Goal: Submit feedback/report problem: Submit feedback/report problem

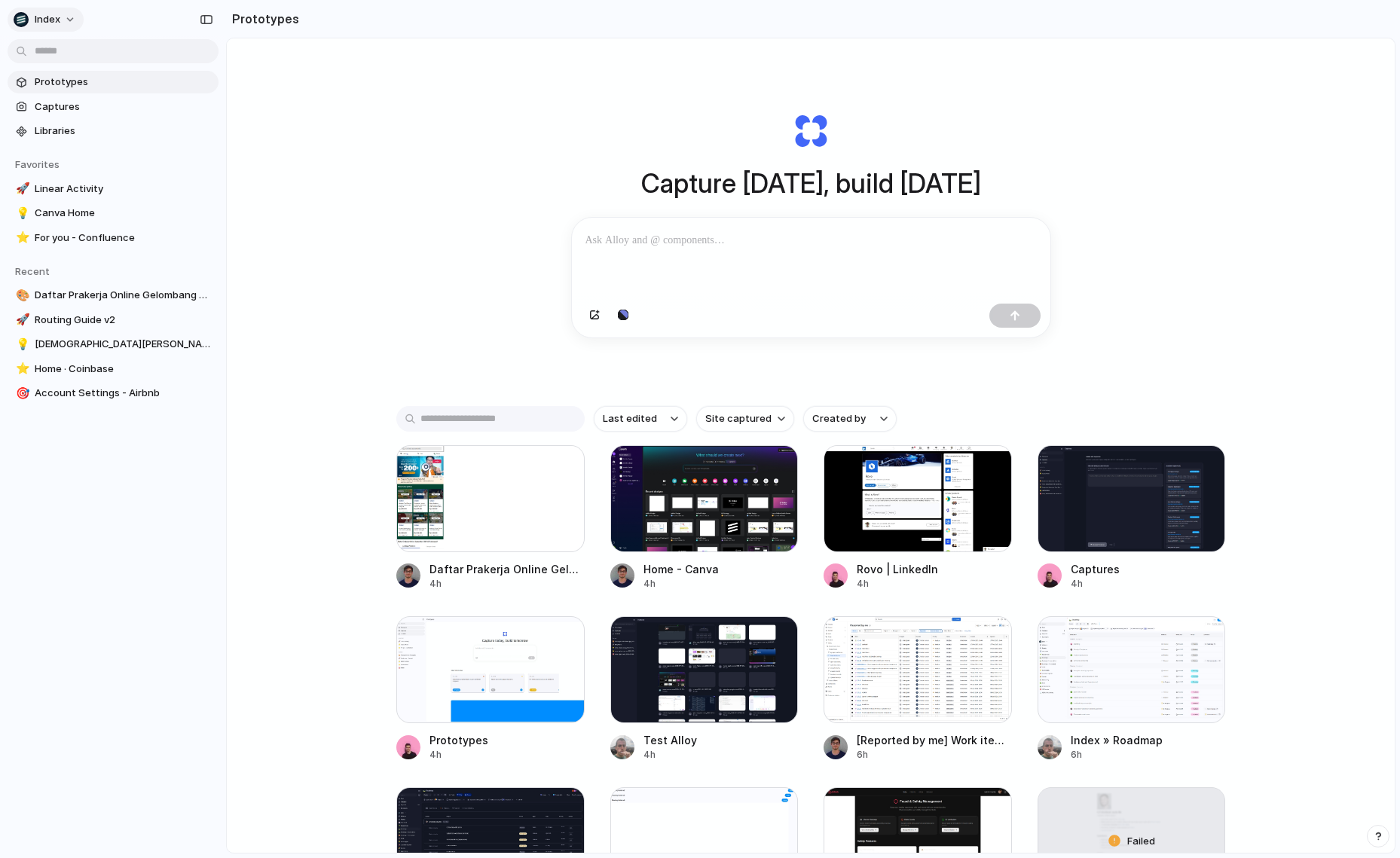
click at [51, 23] on span "Index" at bounding box center [47, 19] width 26 height 15
click at [51, 23] on div "Settings Invite members Change theme Sign out" at bounding box center [700, 429] width 1400 height 858
click at [51, 23] on span "Index" at bounding box center [47, 19] width 26 height 15
click at [51, 23] on div "Settings Invite members Change theme Sign out" at bounding box center [700, 429] width 1400 height 858
click at [51, 23] on span "Index" at bounding box center [47, 19] width 26 height 15
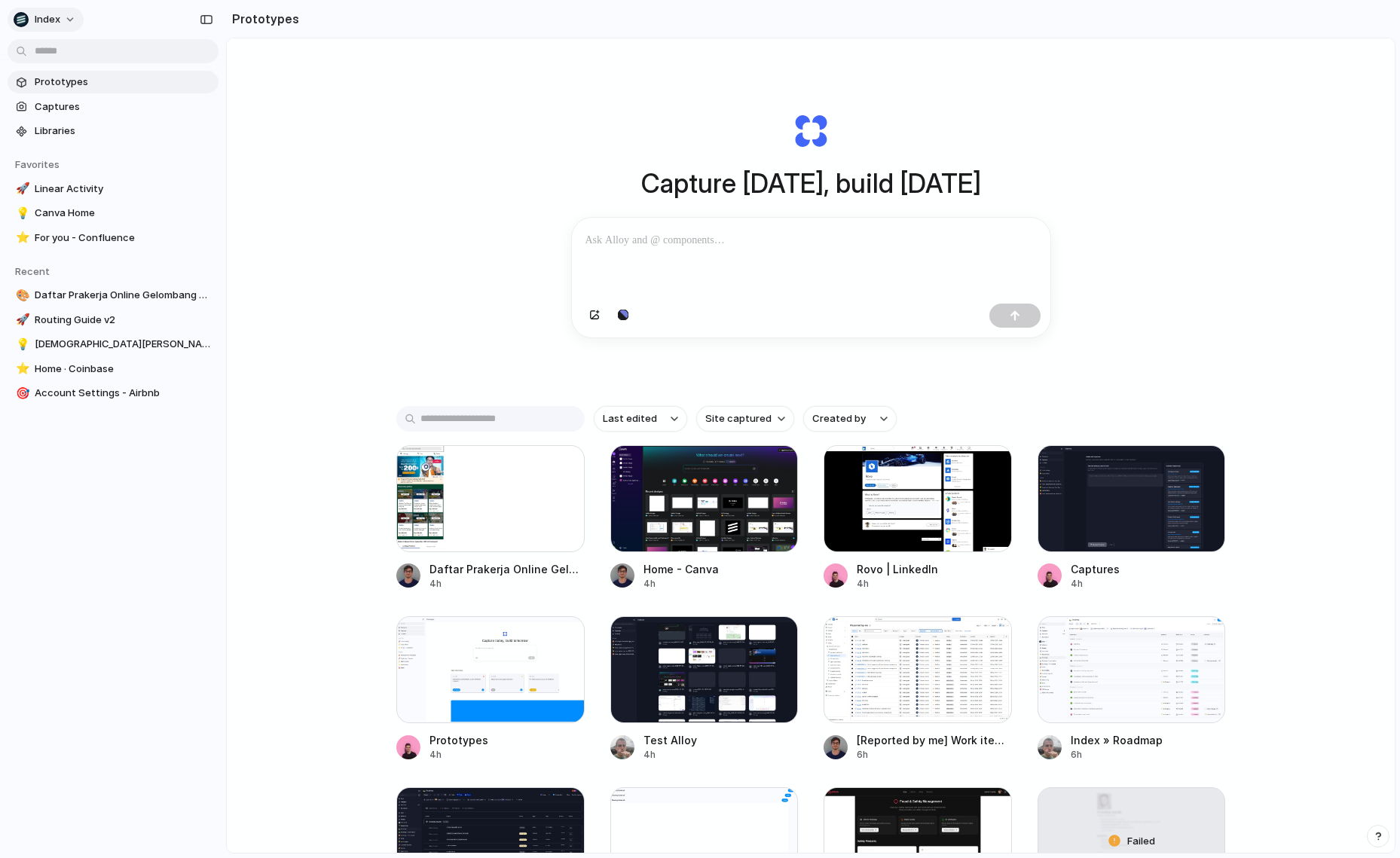
click at [51, 23] on div "Settings Invite members Change theme Sign out" at bounding box center [700, 429] width 1400 height 858
click at [51, 23] on span "Index" at bounding box center [47, 19] width 26 height 15
click at [51, 23] on div "Settings Invite members Change theme Sign out" at bounding box center [700, 429] width 1400 height 858
click at [46, 23] on span "Index" at bounding box center [47, 19] width 26 height 15
click at [46, 23] on div "Settings Invite members Change theme Sign out" at bounding box center [700, 429] width 1400 height 858
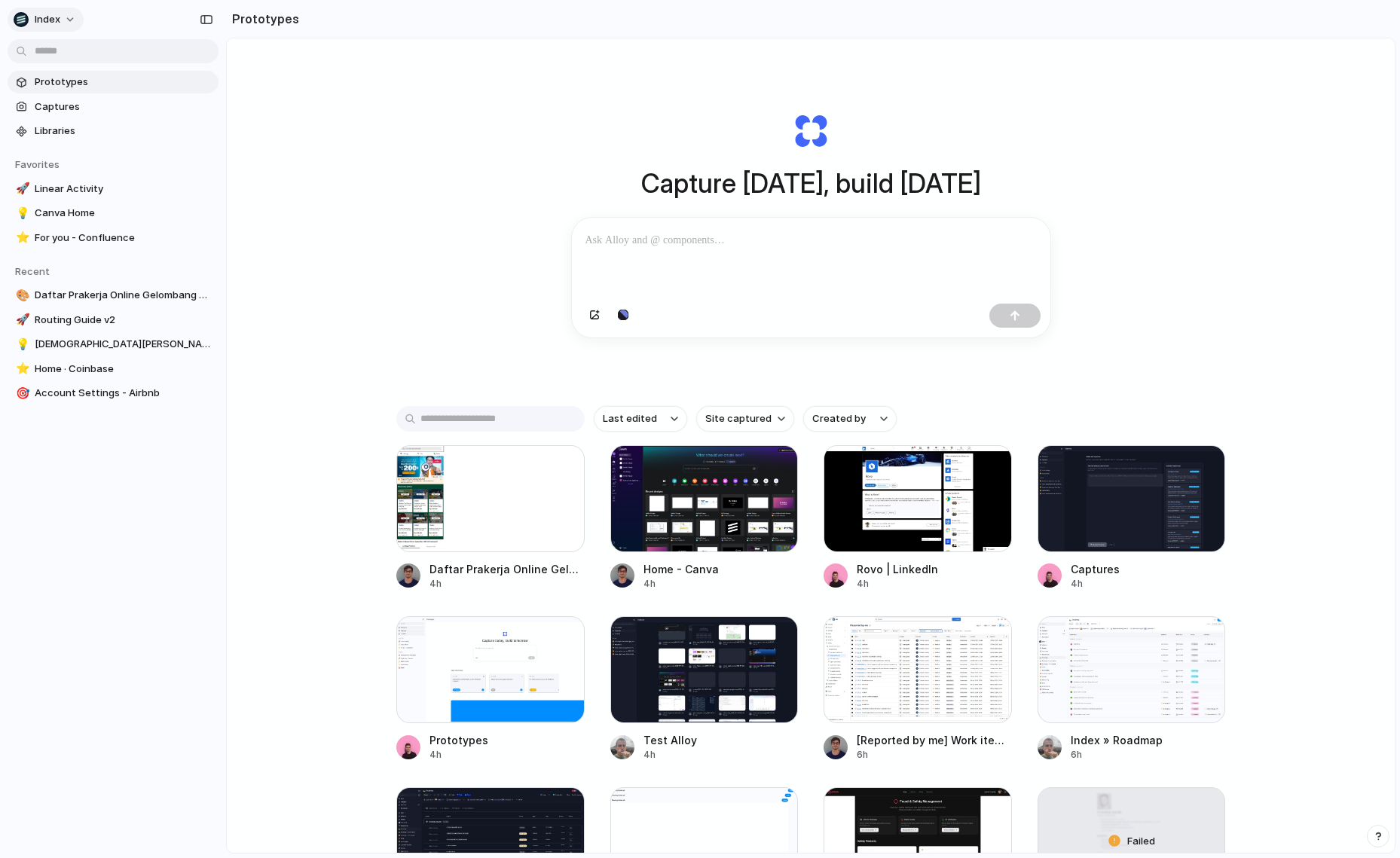
click at [46, 23] on span "Index" at bounding box center [47, 19] width 26 height 15
click at [46, 23] on div "Settings Invite members Change theme Sign out" at bounding box center [700, 429] width 1400 height 858
click at [46, 23] on span "Index" at bounding box center [47, 19] width 26 height 15
click at [46, 23] on div "Settings Invite members Change theme Sign out" at bounding box center [700, 429] width 1400 height 858
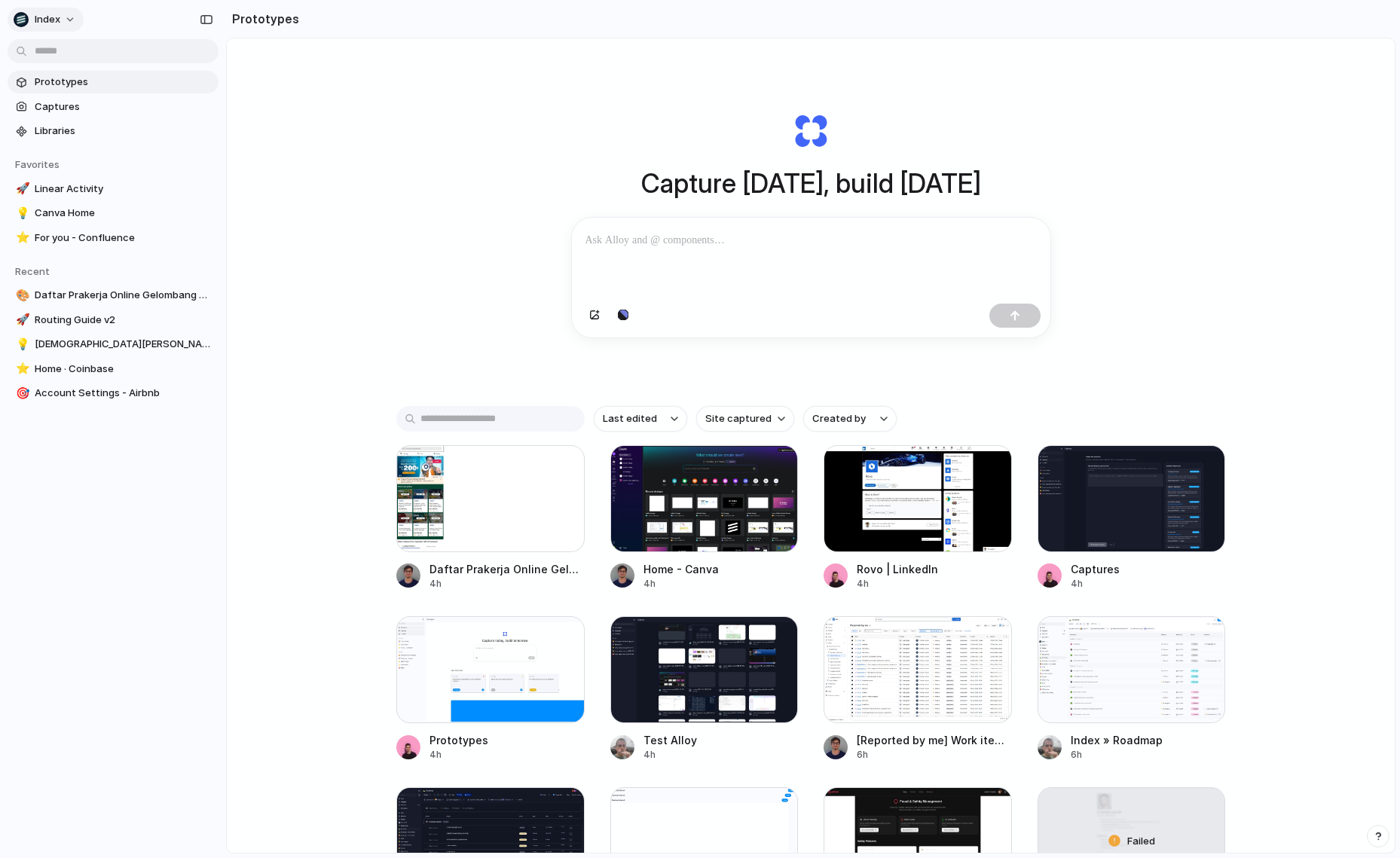
click at [46, 23] on span "Index" at bounding box center [47, 19] width 26 height 15
click at [46, 23] on div "Settings Invite members Change theme Sign out" at bounding box center [700, 429] width 1400 height 858
click at [48, 23] on span "Index" at bounding box center [47, 19] width 26 height 15
click at [477, 269] on div "Settings Invite members Change theme Sign out" at bounding box center [700, 429] width 1400 height 858
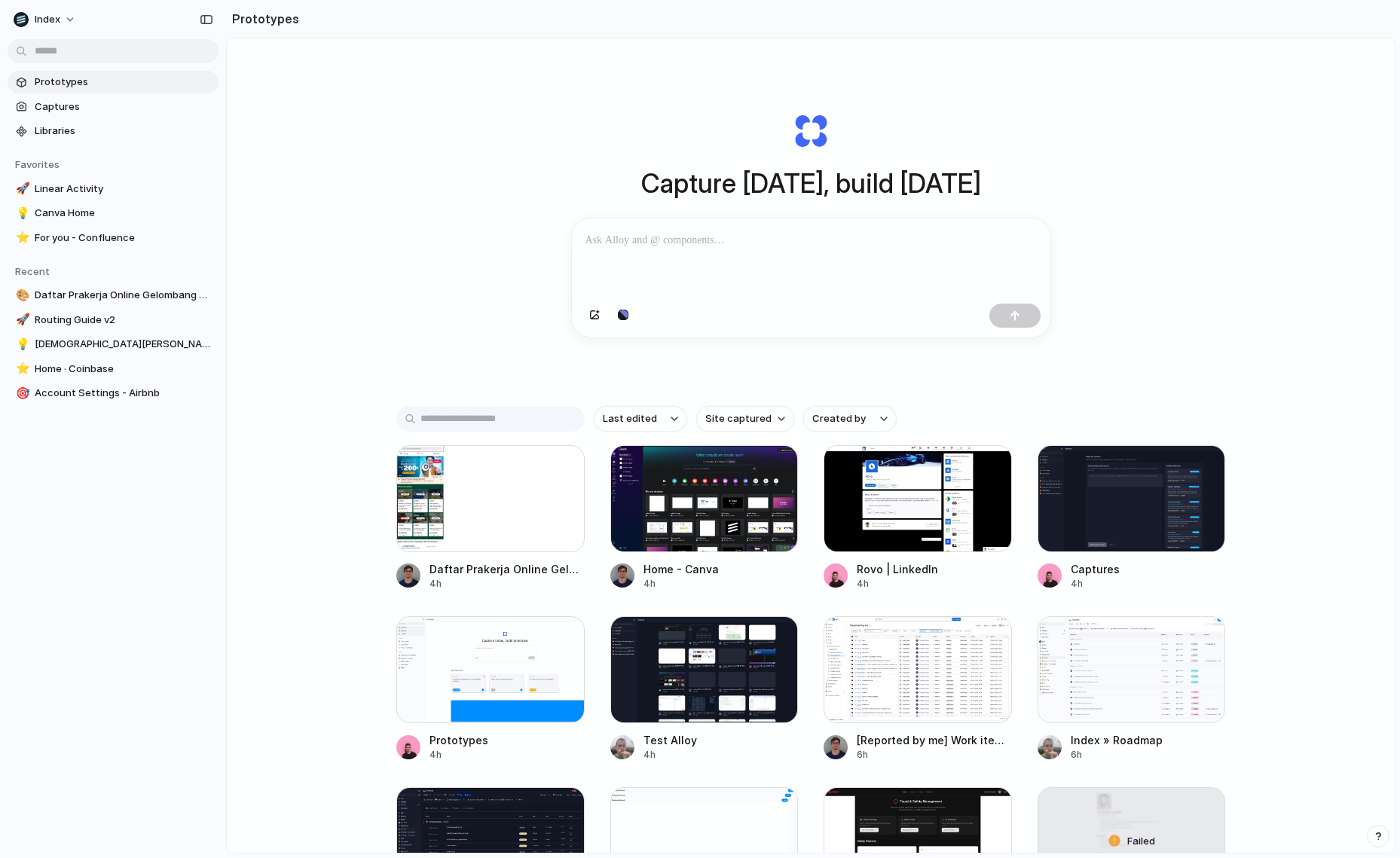
drag, startPoint x: 397, startPoint y: 143, endPoint x: 381, endPoint y: 661, distance: 518.2
click at [381, 661] on div "Capture today, build tomorrow Clone web app Clone screenshot Start from existin…" at bounding box center [811, 485] width 1168 height 894
click at [338, 676] on div "Capture today, build tomorrow Clone web app Clone screenshot Start from existin…" at bounding box center [811, 485] width 1168 height 894
drag, startPoint x: 346, startPoint y: 558, endPoint x: 446, endPoint y: 257, distance: 317.2
click at [446, 257] on div "Capture today, build tomorrow Clone web app Clone screenshot Start from existin…" at bounding box center [811, 485] width 1168 height 894
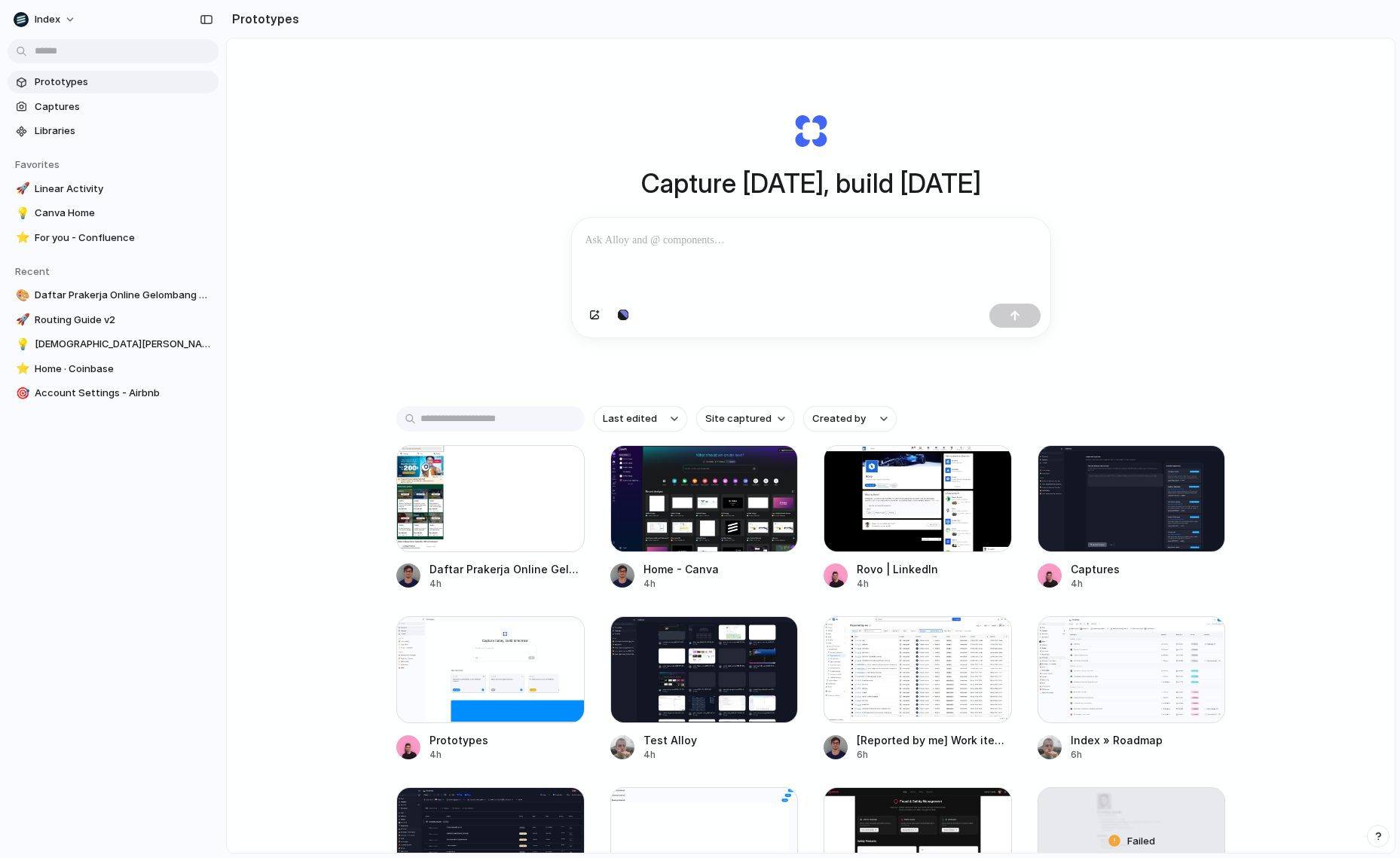
click at [446, 257] on div "Capture today, build tomorrow Clone web app Clone screenshot Start from existin…" at bounding box center [811, 485] width 1168 height 894
drag, startPoint x: 413, startPoint y: 189, endPoint x: 410, endPoint y: 841, distance: 652.0
click at [410, 841] on div "Capture today, build tomorrow Clone web app Clone screenshot Start from existin…" at bounding box center [811, 485] width 1168 height 894
click at [447, 147] on div "Capture today, build tomorrow Clone web app Clone screenshot Start from existin…" at bounding box center [811, 485] width 1168 height 894
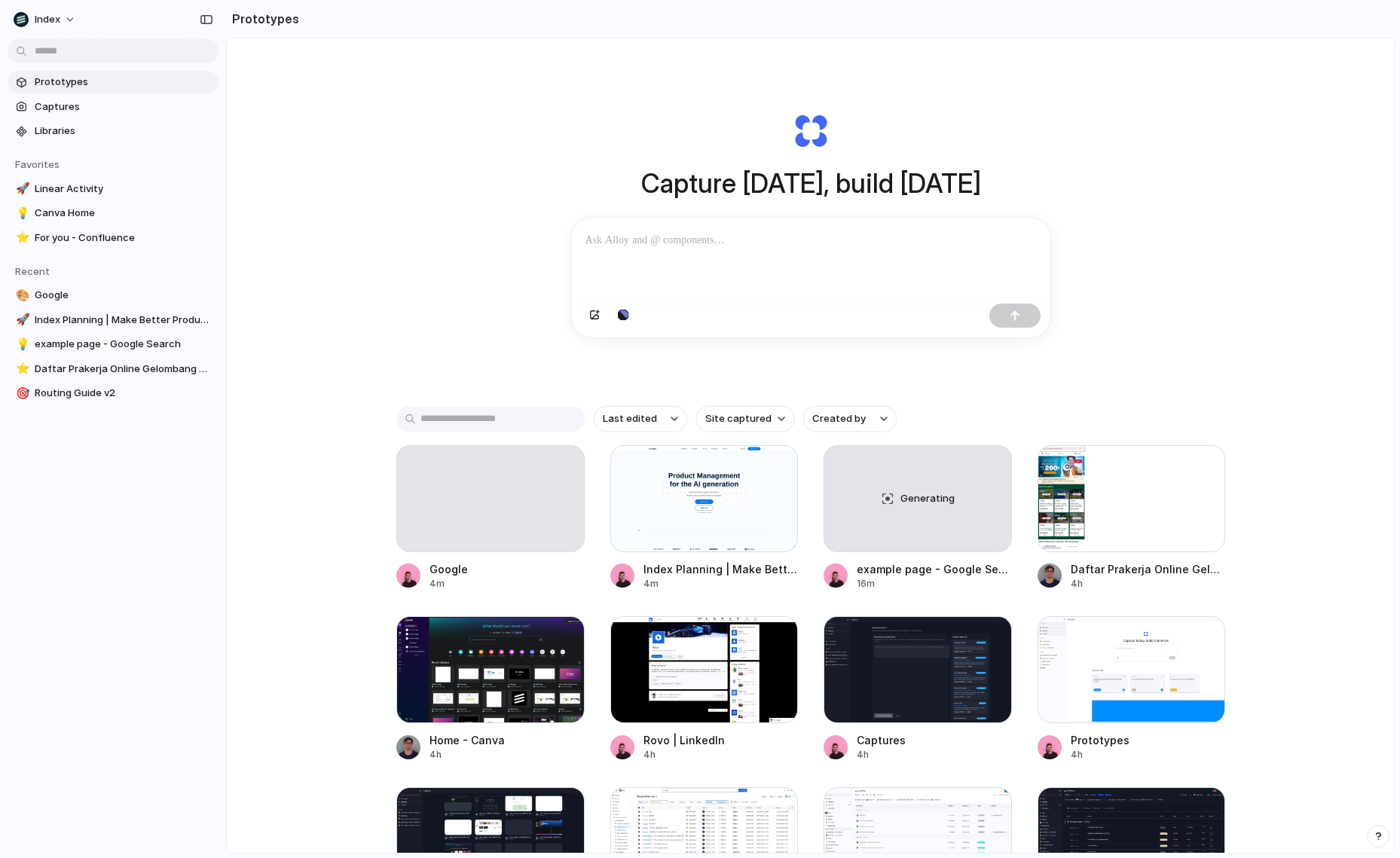
click at [510, 97] on div "Capture today, build tomorrow Clone web app Clone screenshot Start from existin…" at bounding box center [811, 225] width 603 height 337
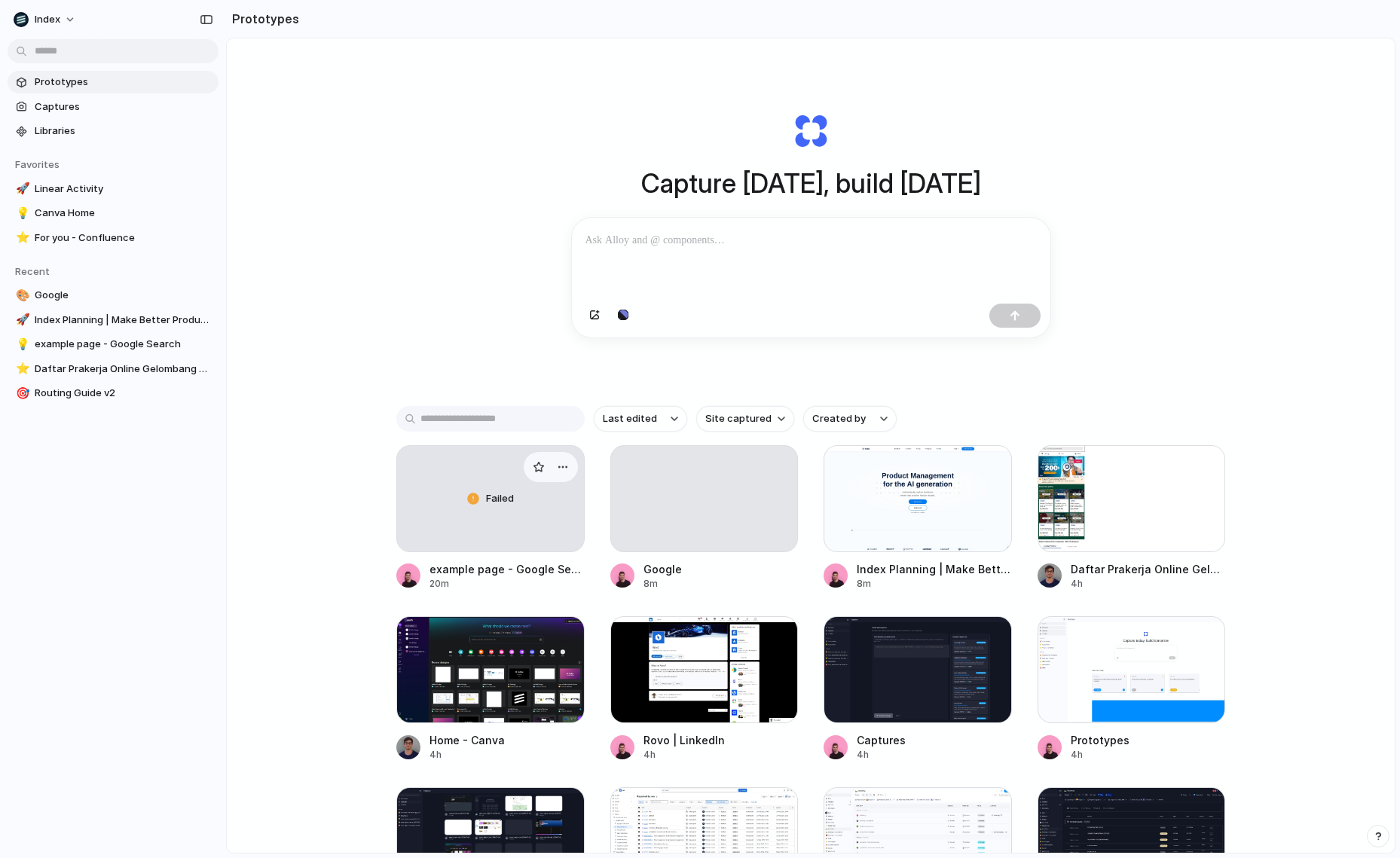
click at [456, 474] on div "Failed" at bounding box center [490, 499] width 187 height 106
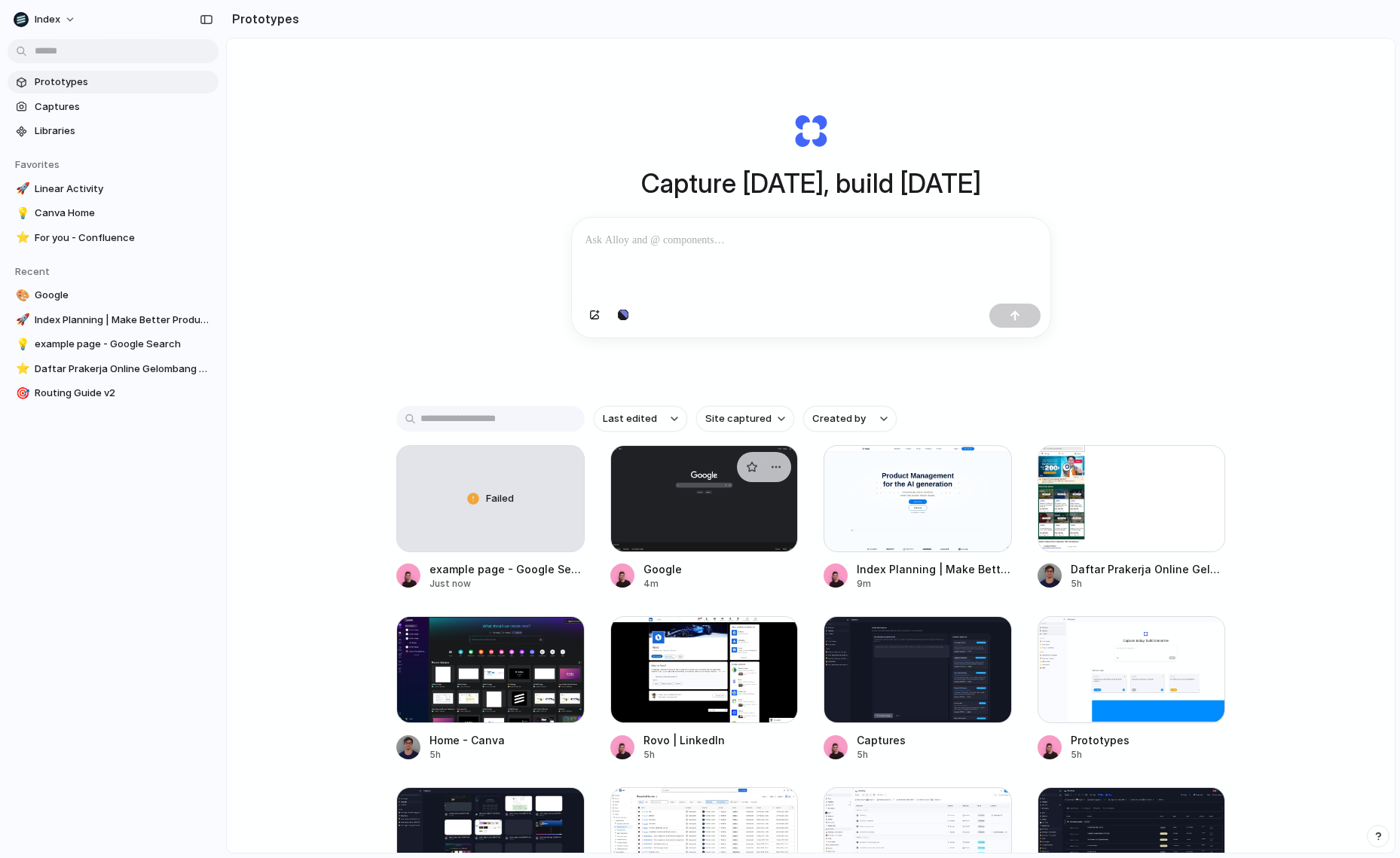
click at [645, 548] on div at bounding box center [704, 499] width 188 height 107
click at [479, 539] on div "Failed" at bounding box center [490, 499] width 187 height 106
click at [438, 284] on div "Capture today, build tomorrow Clone web app Clone screenshot Start from existin…" at bounding box center [811, 485] width 1168 height 894
click at [430, 510] on div "Failed" at bounding box center [490, 499] width 187 height 106
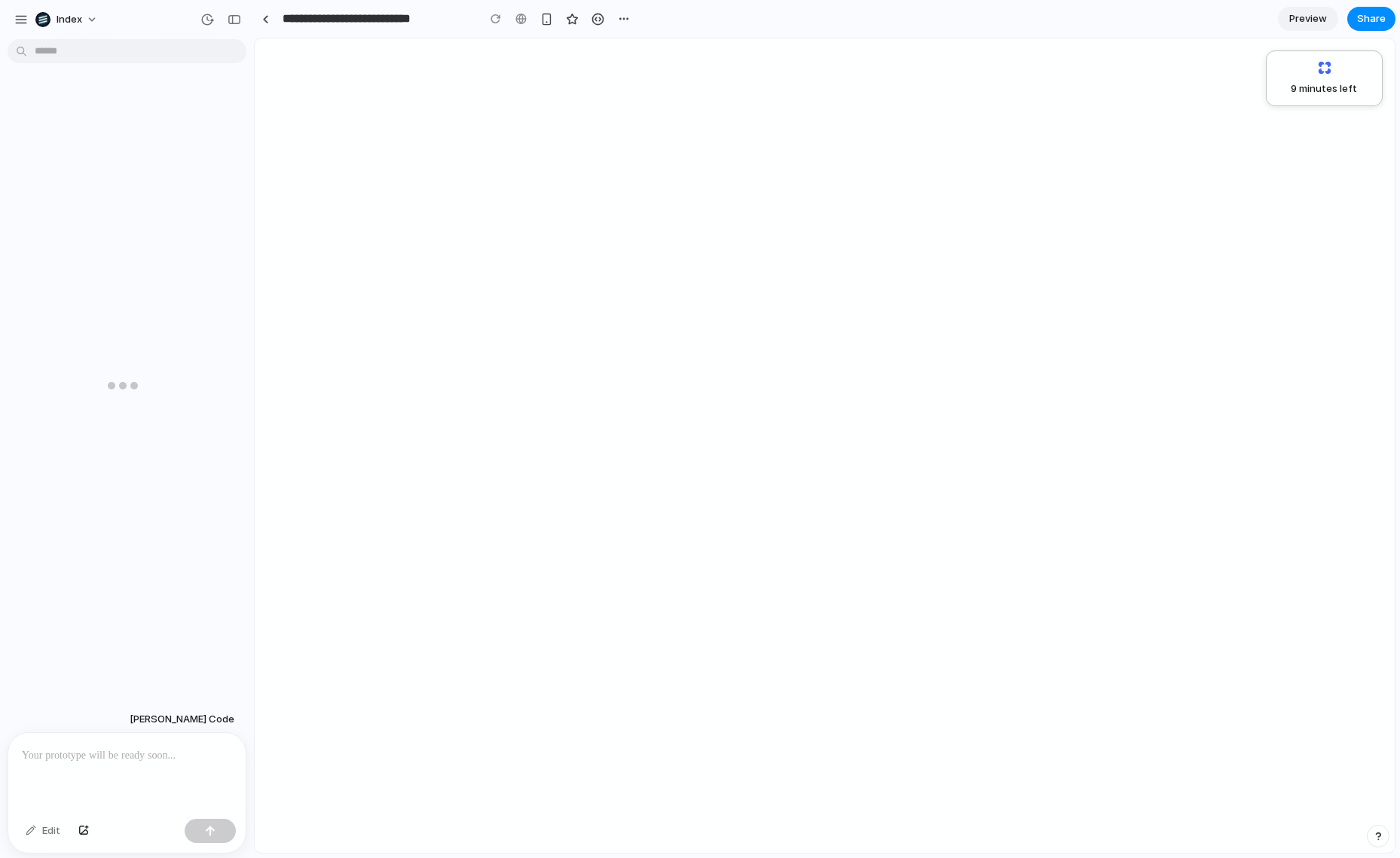
click at [813, 303] on div "9 minutes left" at bounding box center [824, 446] width 1140 height 815
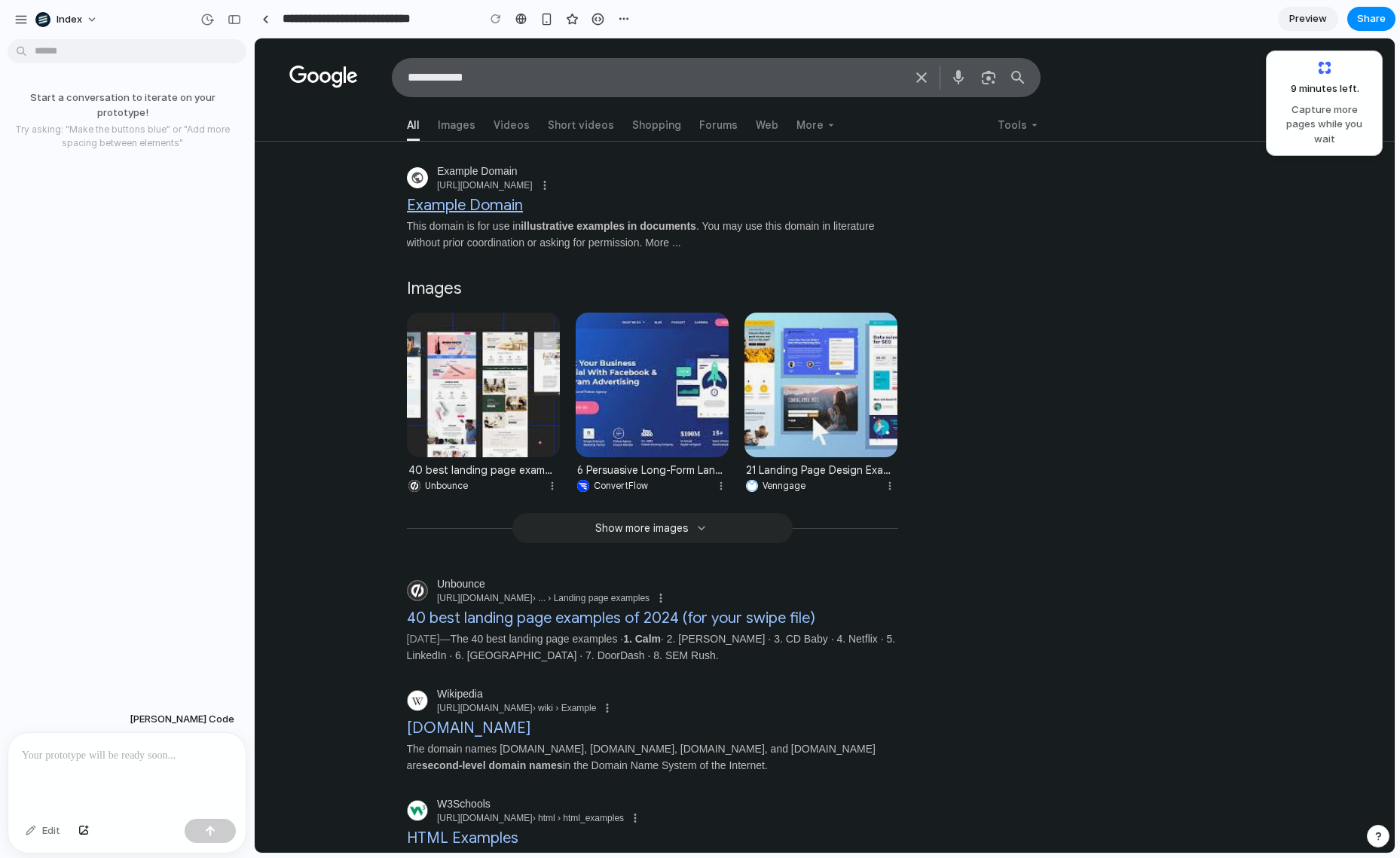
click at [440, 215] on span "Example Domain Example Domain https://example.com" at bounding box center [652, 191] width 492 height 54
click at [437, 203] on h3 "Example Domain" at bounding box center [464, 204] width 116 height 24
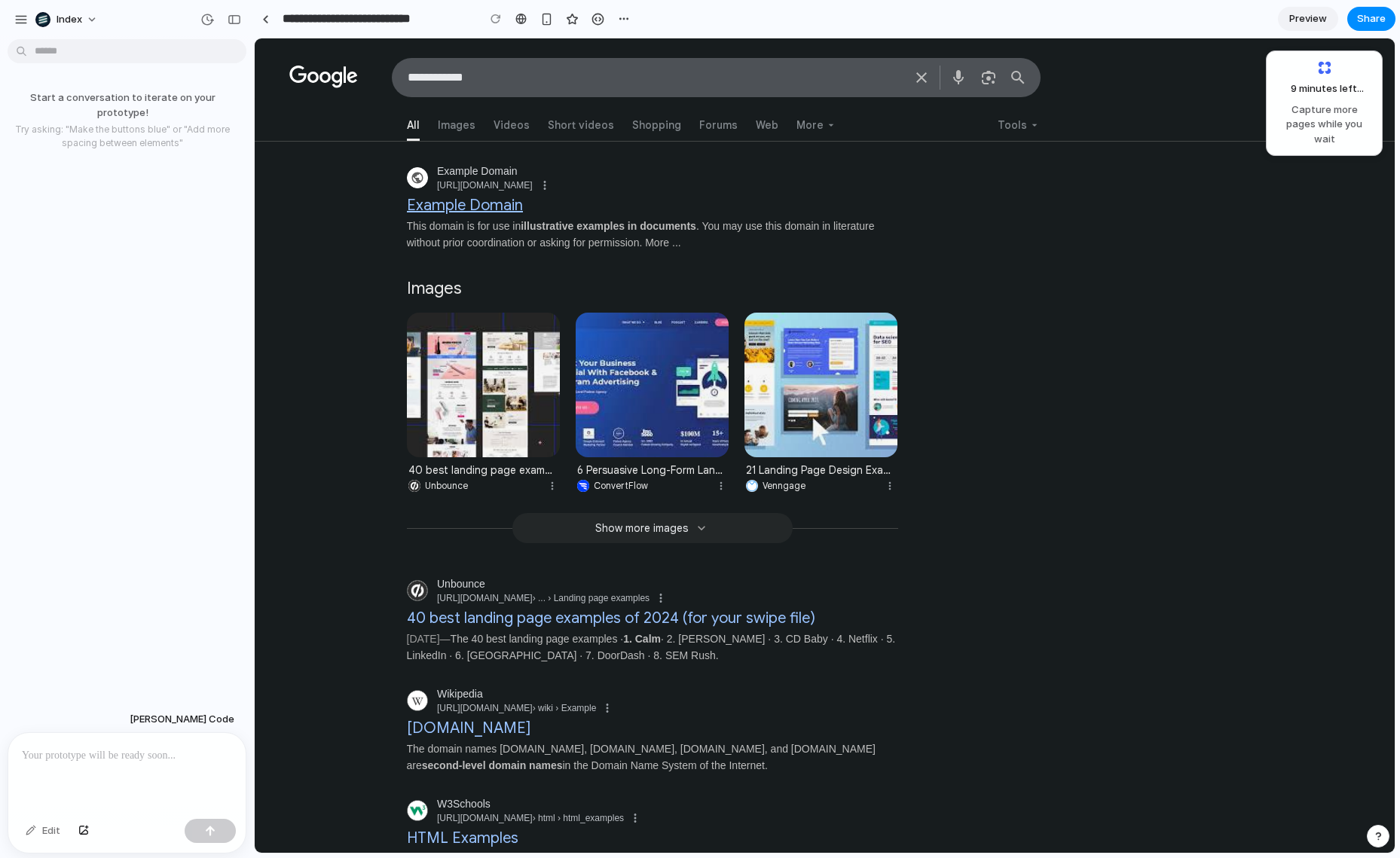
click at [437, 203] on h3 "Example Domain" at bounding box center [464, 204] width 116 height 24
click at [437, 412] on img at bounding box center [483, 385] width 177 height 166
click at [631, 407] on img at bounding box center [652, 385] width 177 height 166
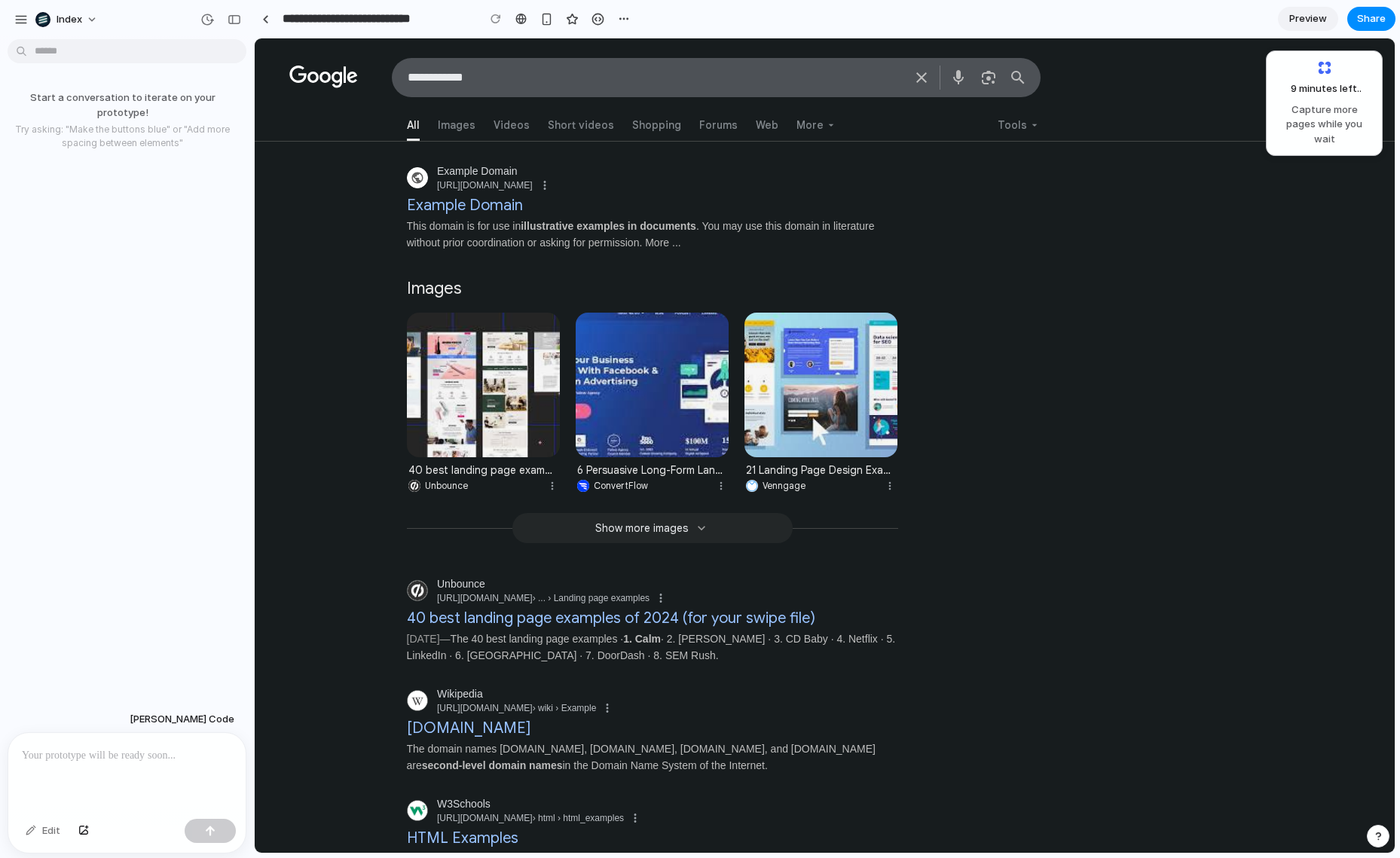
click at [631, 407] on img at bounding box center [652, 385] width 177 height 166
click at [452, 615] on h3 "40 best landing page examples of 2024 (for your swipe file)" at bounding box center [611, 617] width 408 height 24
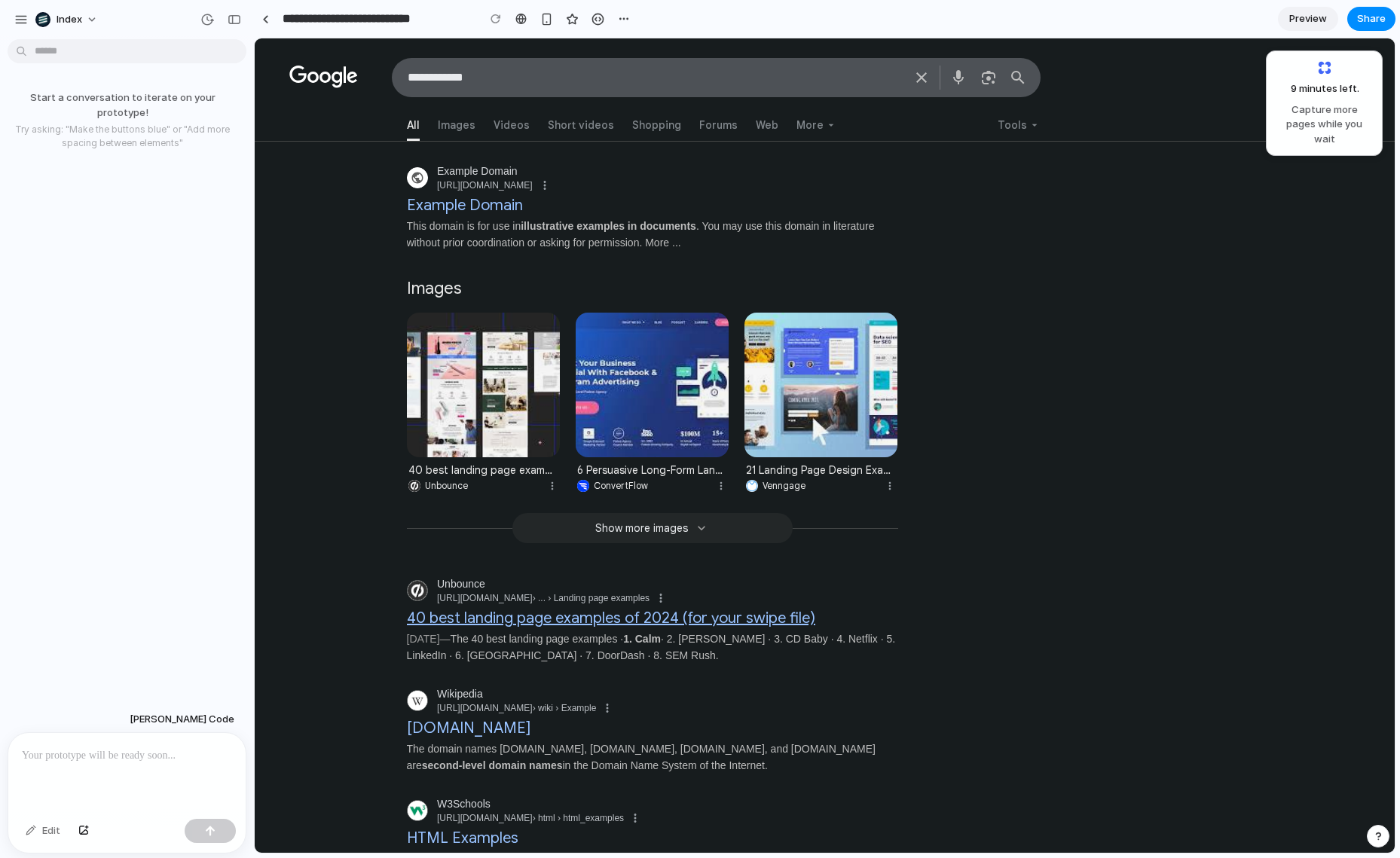
click at [452, 615] on h3 "40 best landing page examples of 2024 (for your swipe file)" at bounding box center [611, 617] width 408 height 24
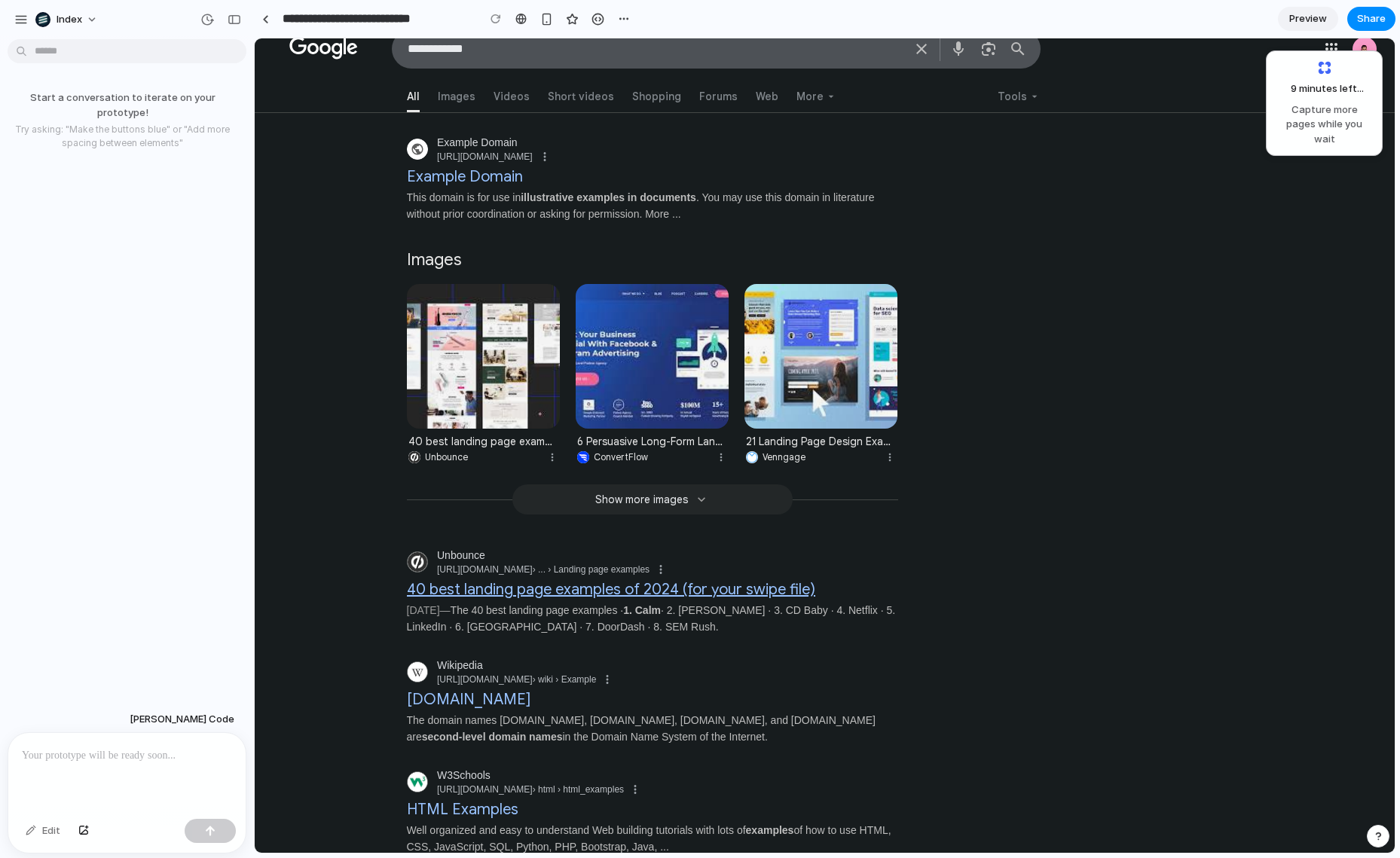
scroll to position [55, 0]
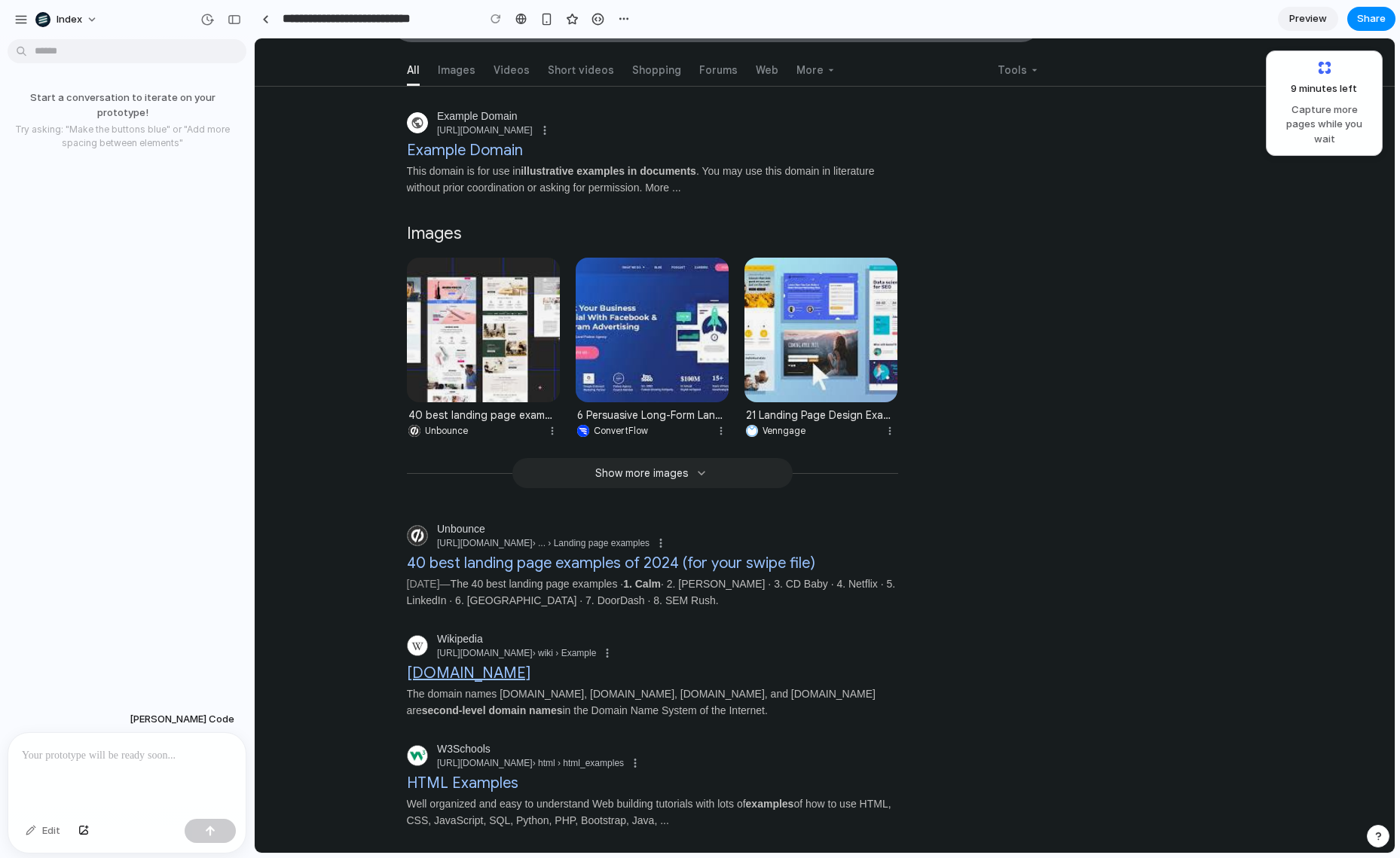
click at [432, 667] on h3 "example.com" at bounding box center [468, 672] width 124 height 24
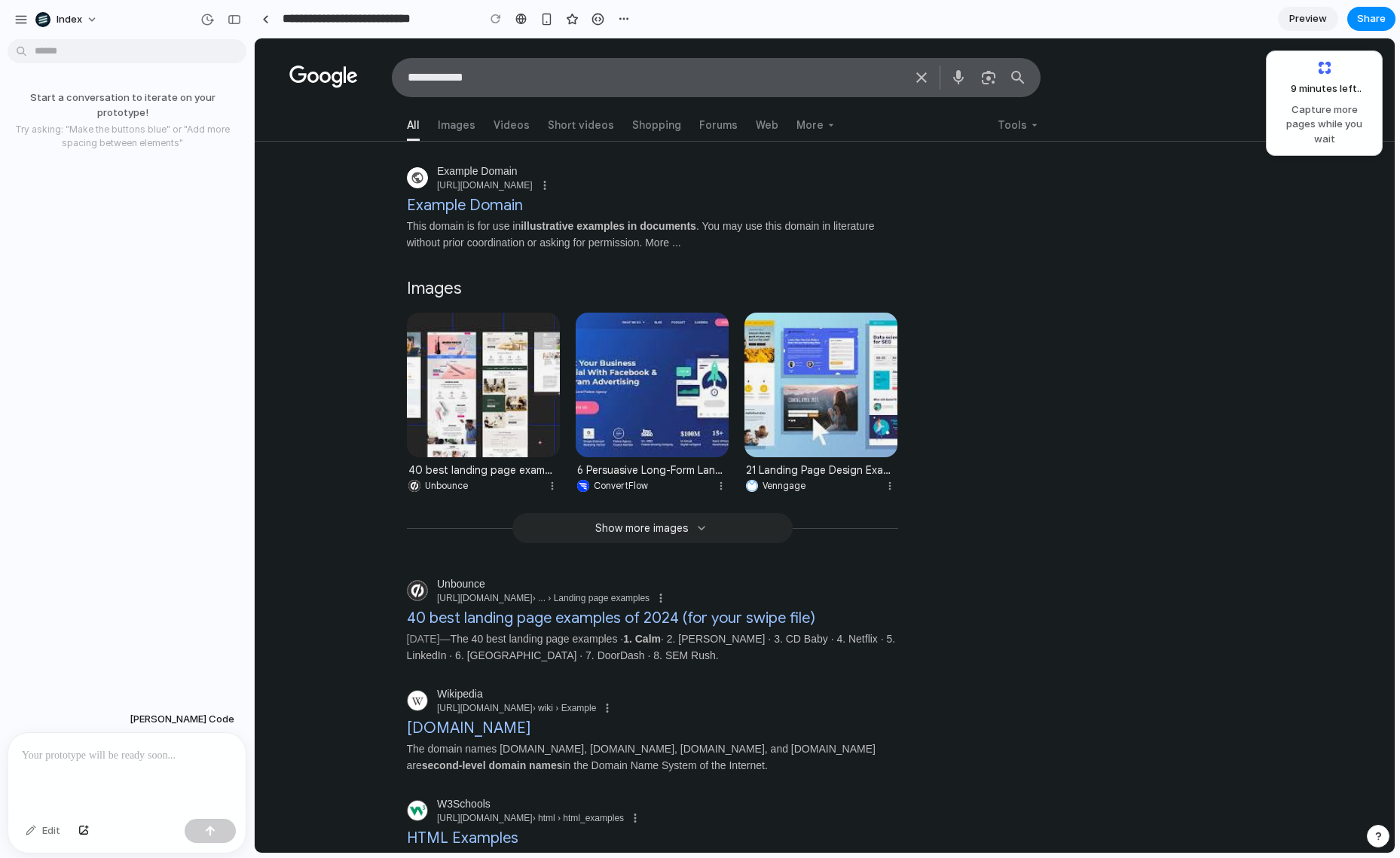
click at [581, 222] on em "illustrative examples in documents" at bounding box center [608, 225] width 176 height 12
click at [455, 202] on h3 "Example Domain" at bounding box center [464, 204] width 116 height 24
click at [458, 117] on span "Images" at bounding box center [457, 129] width 38 height 24
click at [457, 117] on span "Images" at bounding box center [457, 129] width 38 height 24
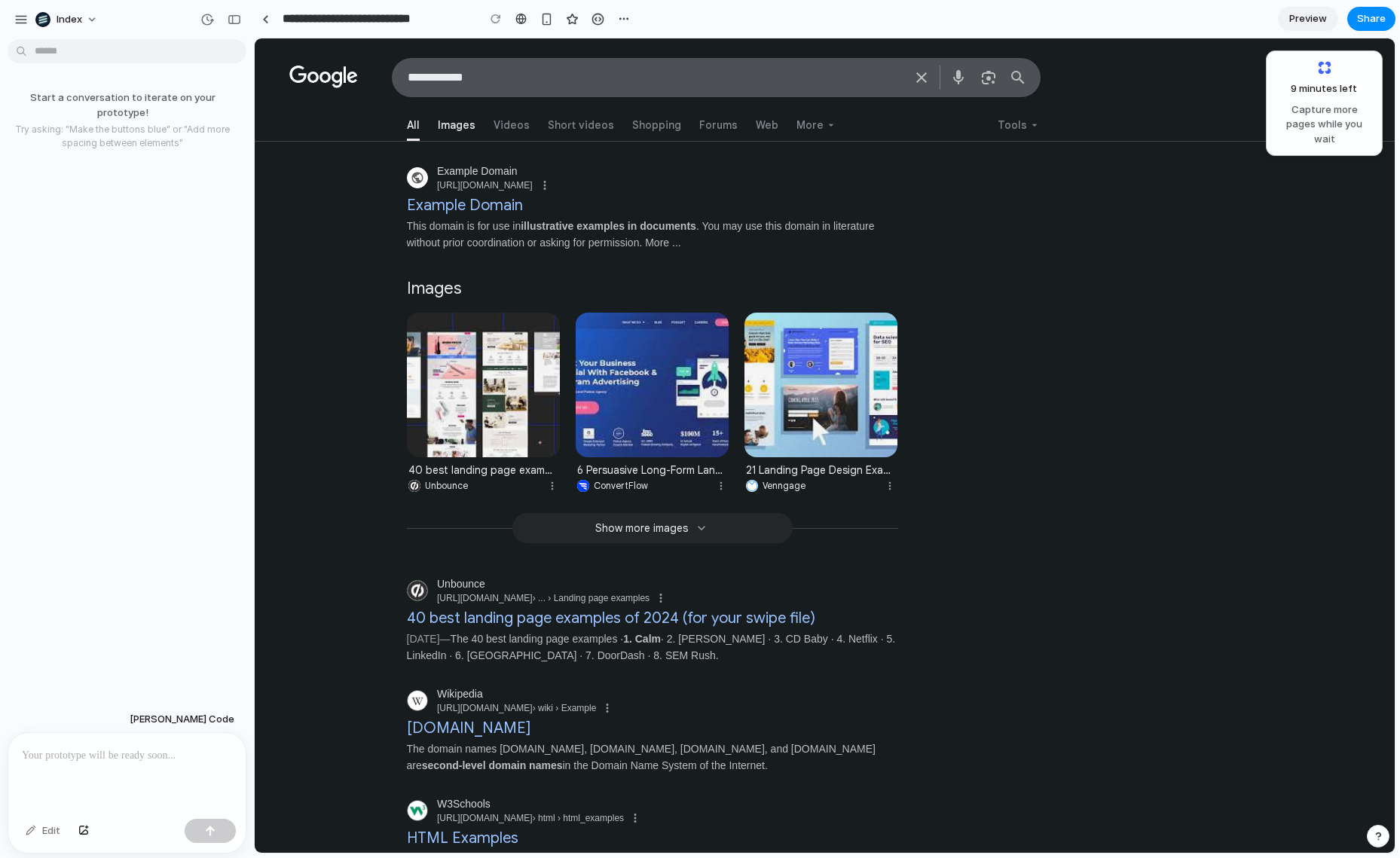
click at [457, 117] on span "Images" at bounding box center [457, 129] width 38 height 24
click at [499, 118] on span "Videos" at bounding box center [511, 129] width 36 height 24
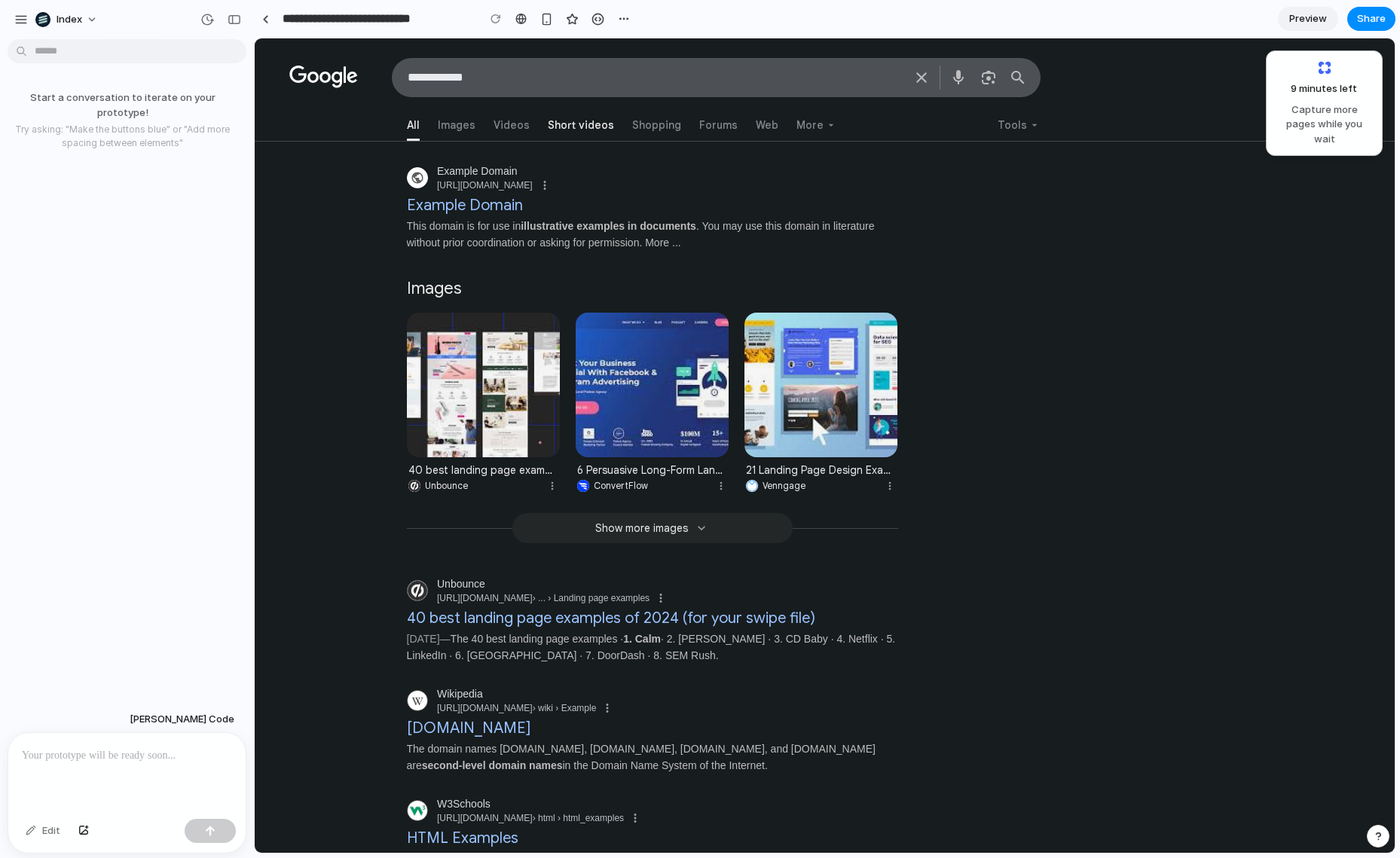
click at [583, 117] on span "Short videos" at bounding box center [581, 129] width 66 height 24
click at [442, 208] on h3 "Example Domain" at bounding box center [464, 204] width 116 height 24
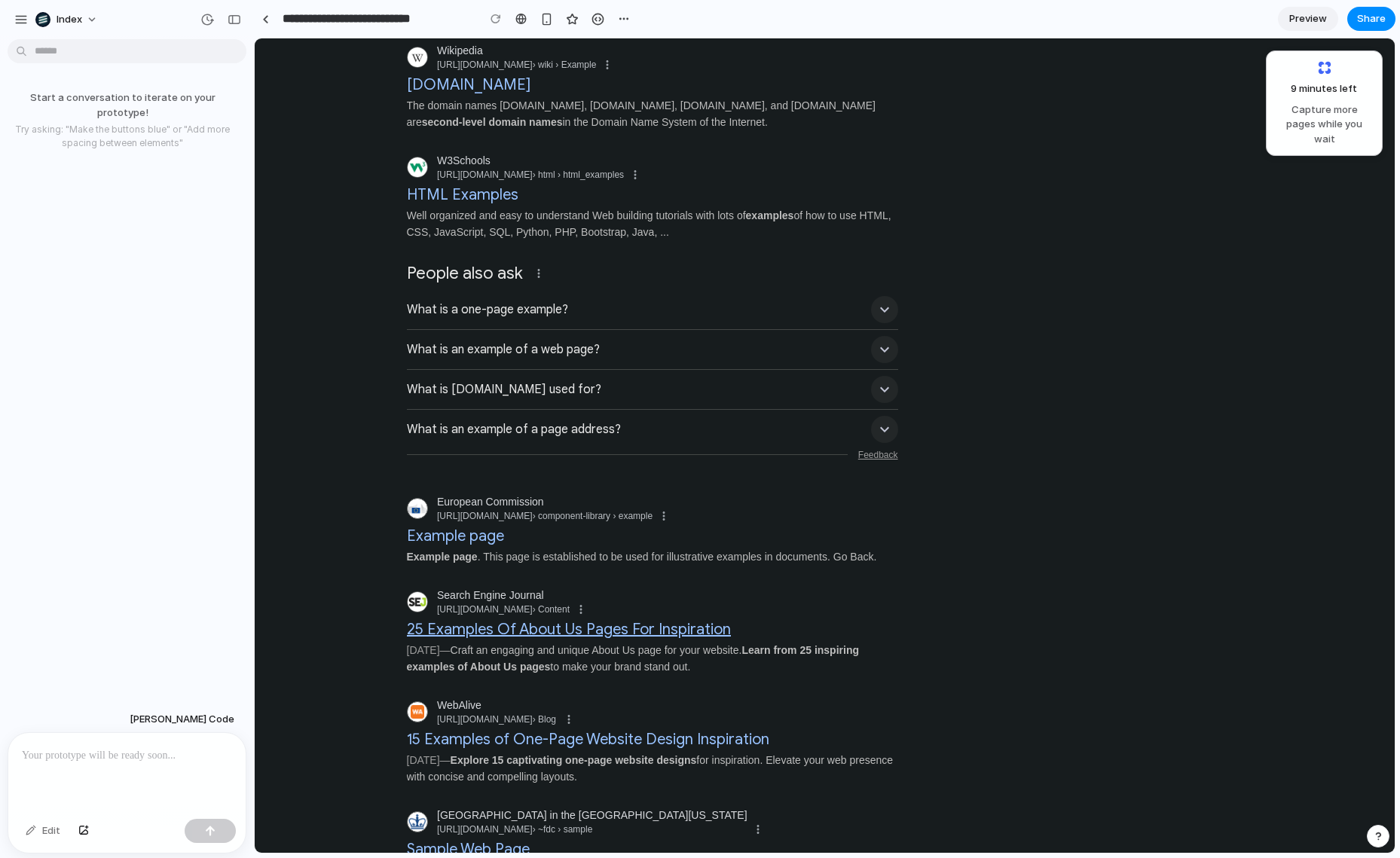
scroll to position [1234, 0]
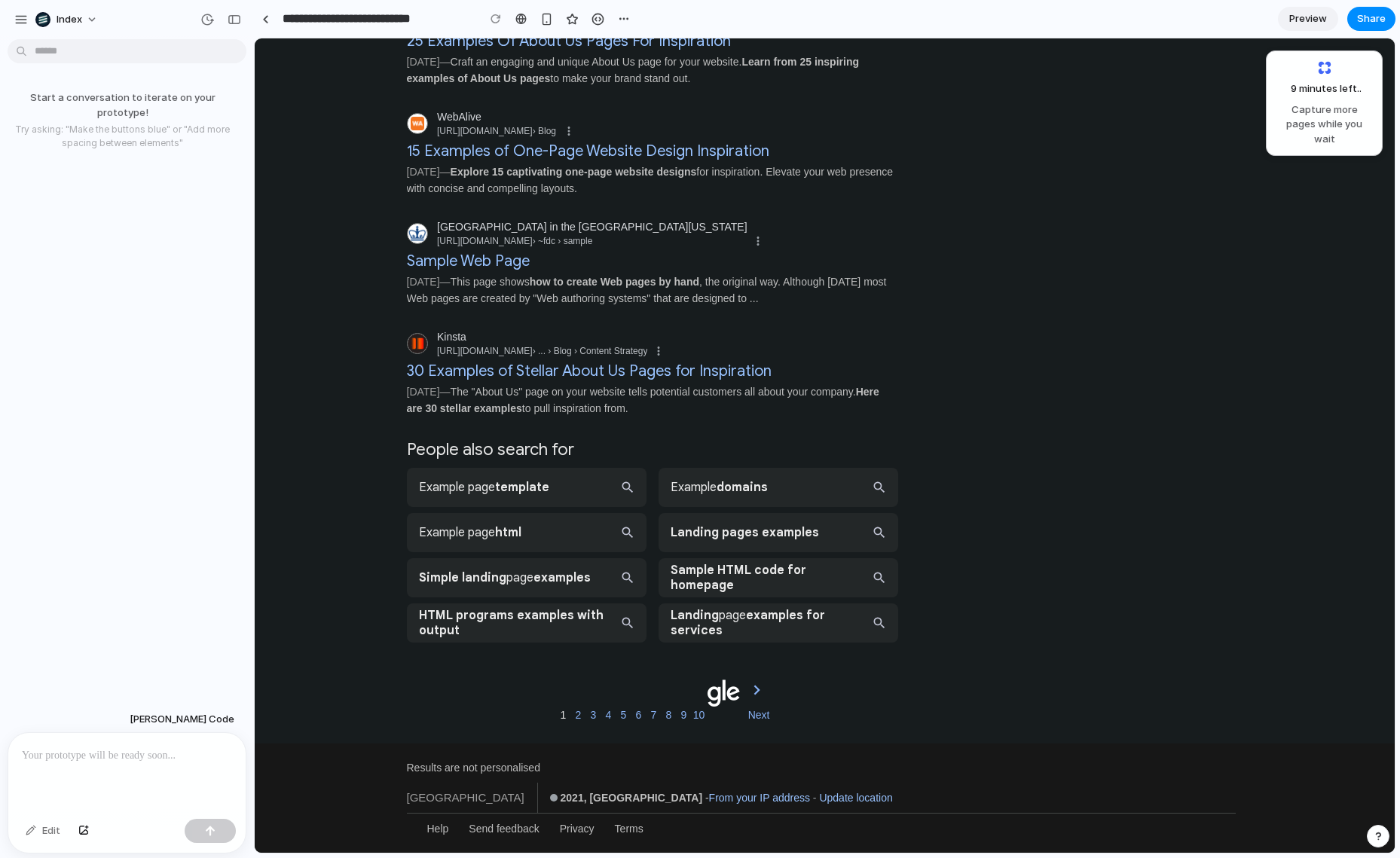
click at [759, 706] on link "Next" at bounding box center [738, 700] width 63 height 43
click at [550, 803] on div "2021, Sydney NSW" at bounding box center [626, 798] width 153 height 30
click at [461, 830] on link "Send feedback" at bounding box center [493, 828] width 91 height 17
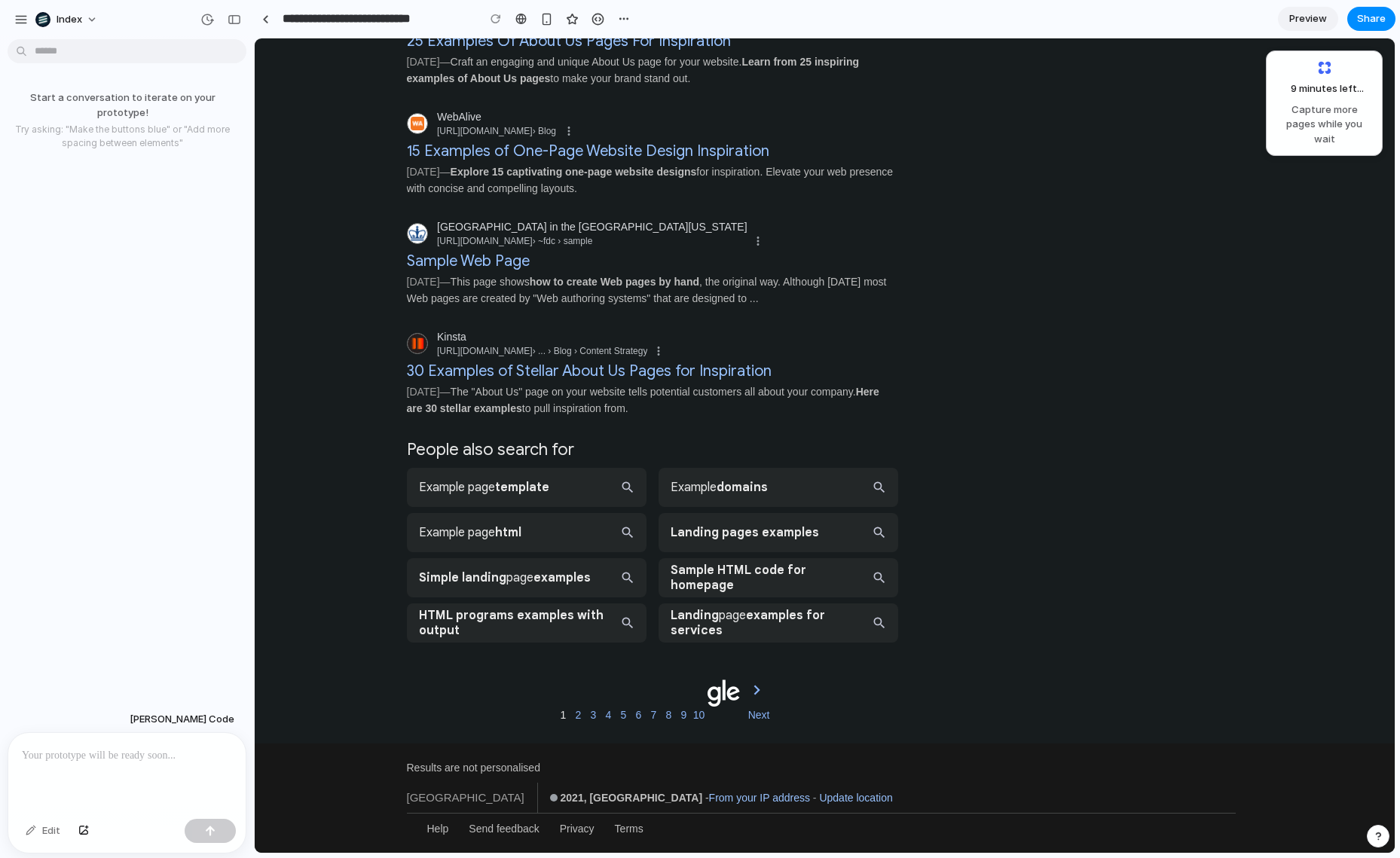
scroll to position [0, 0]
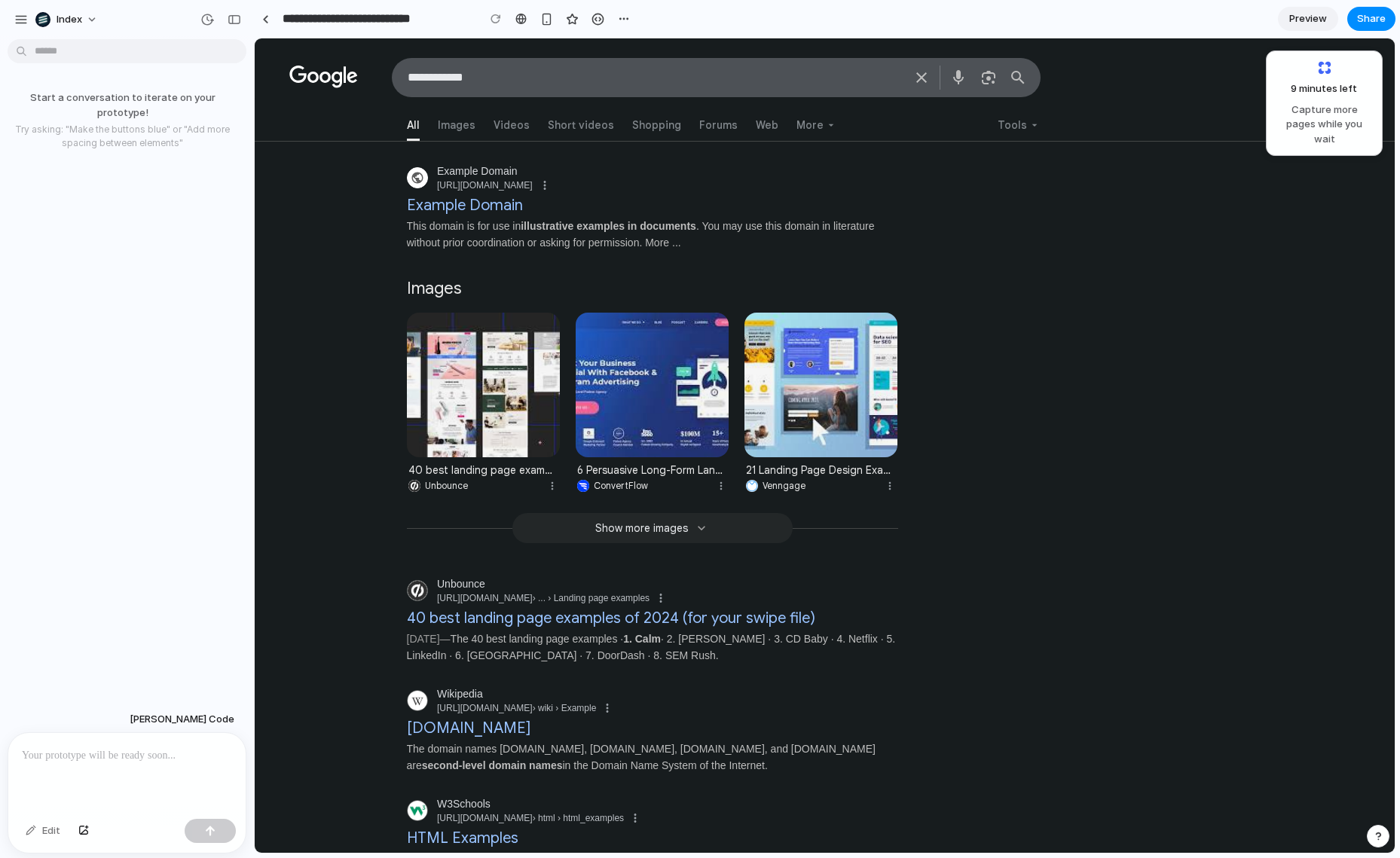
click at [294, 123] on div "Filters and topics All Images Videos Short videos Shopping Forums Web More News" at bounding box center [824, 121] width 1140 height 41
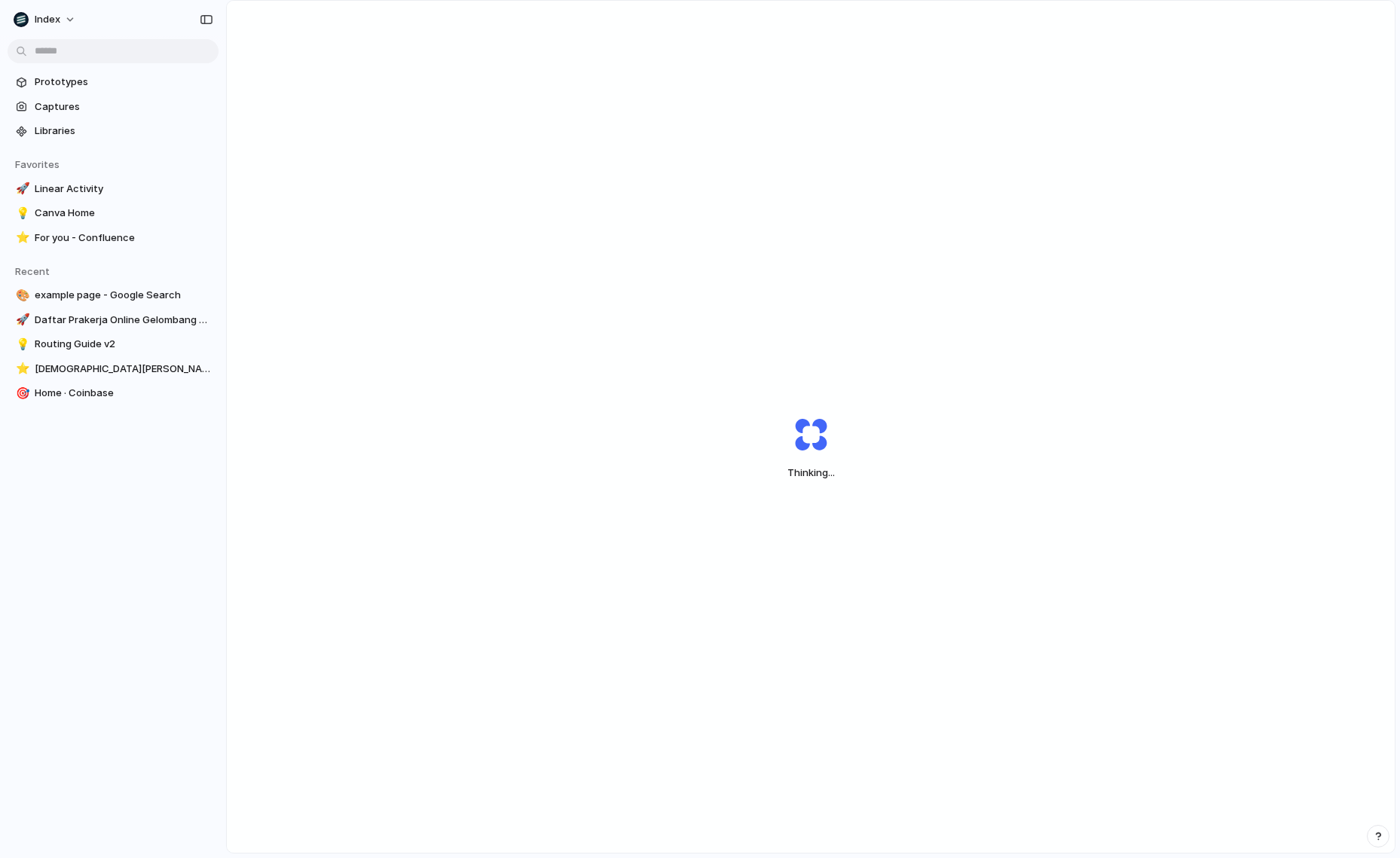
click at [1202, 66] on div "Thinking ..." at bounding box center [811, 448] width 1168 height 894
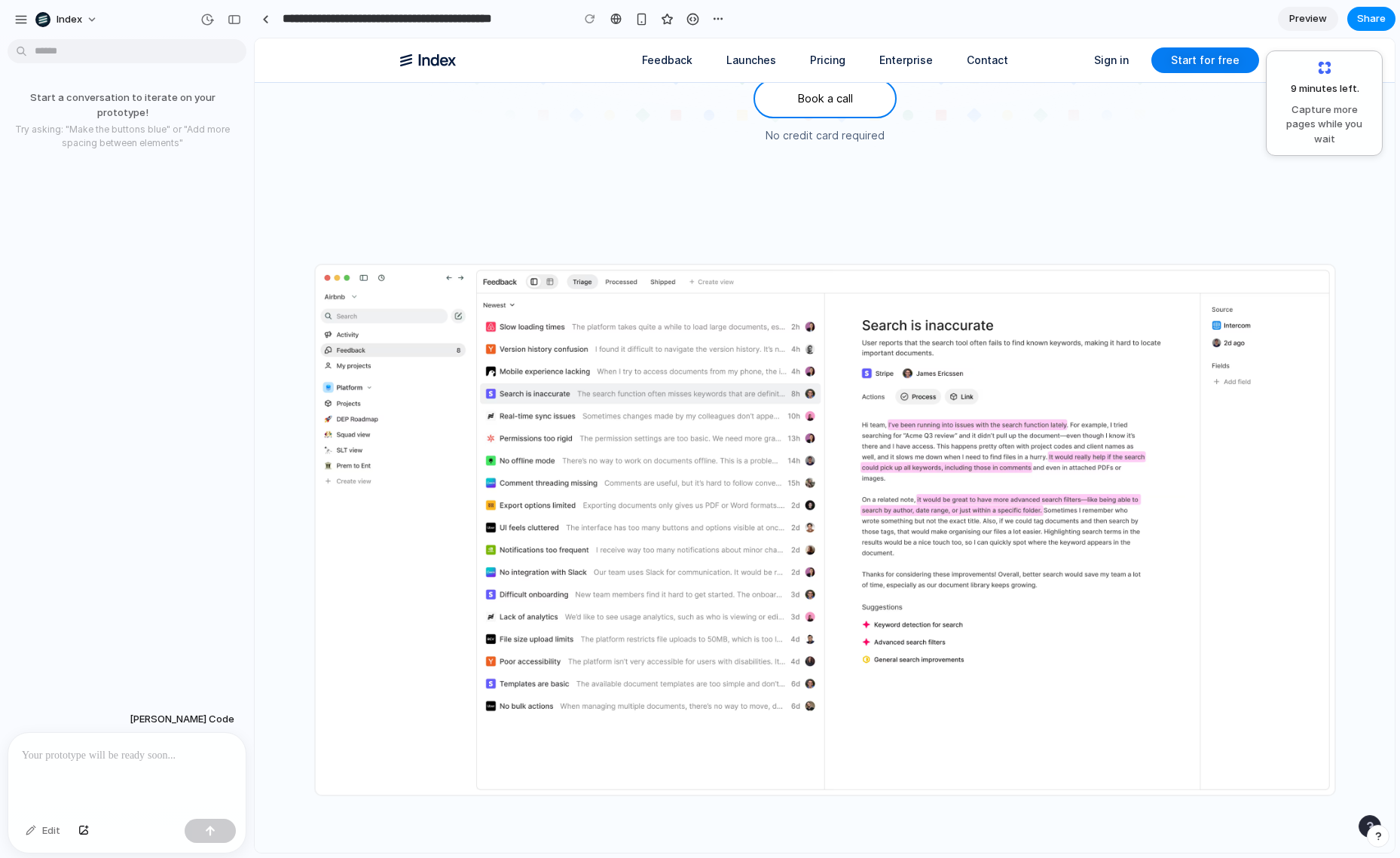
scroll to position [107, 0]
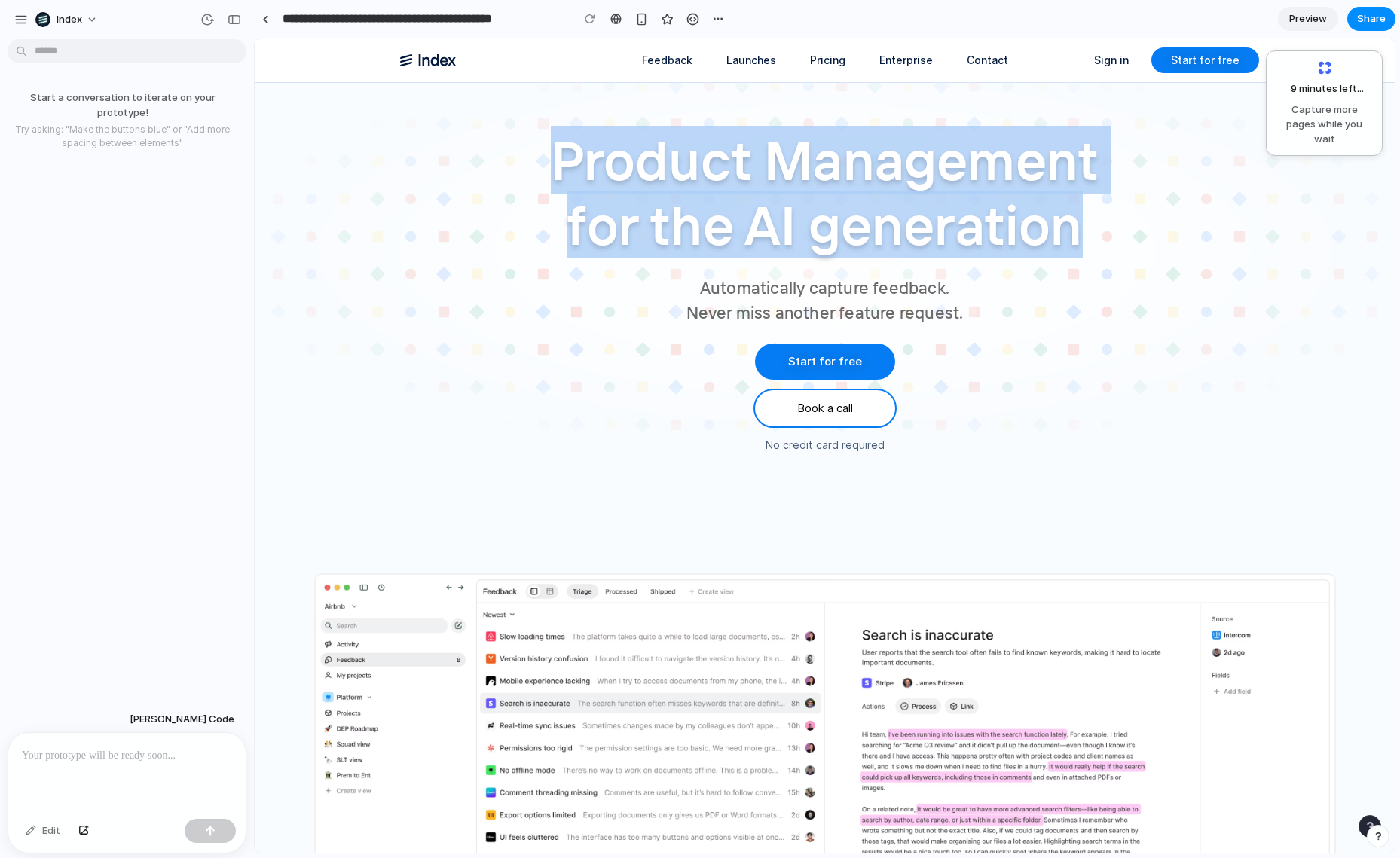
drag, startPoint x: 1142, startPoint y: 329, endPoint x: 1075, endPoint y: -150, distance: 483.7
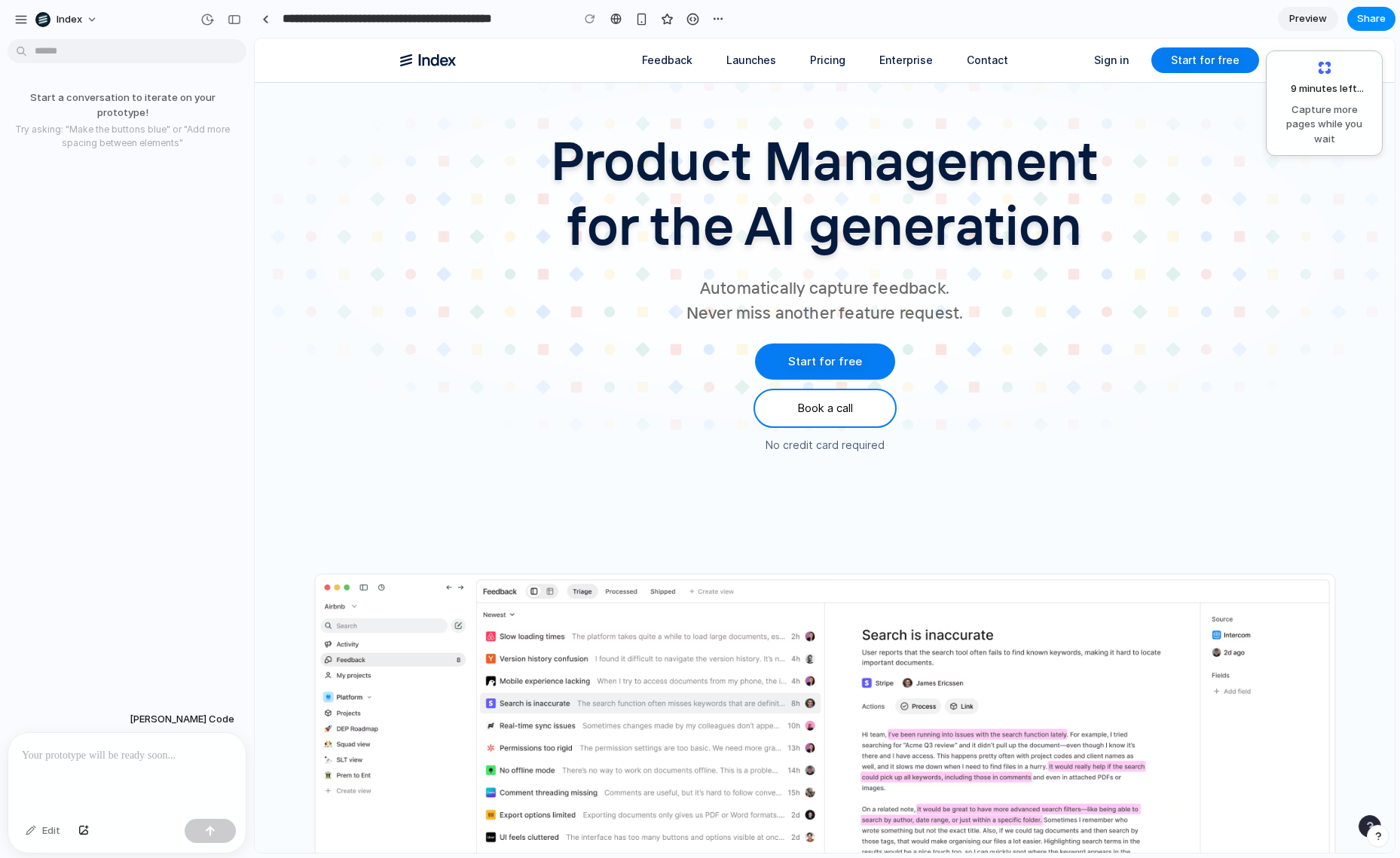
click at [1107, 282] on div "Product Management for the AI generation Automatically capture feedback. Never …" at bounding box center [825, 290] width 868 height 325
click at [1153, 297] on div "Product Management for the AI generation Automatically capture feedback. Never …" at bounding box center [825, 290] width 868 height 325
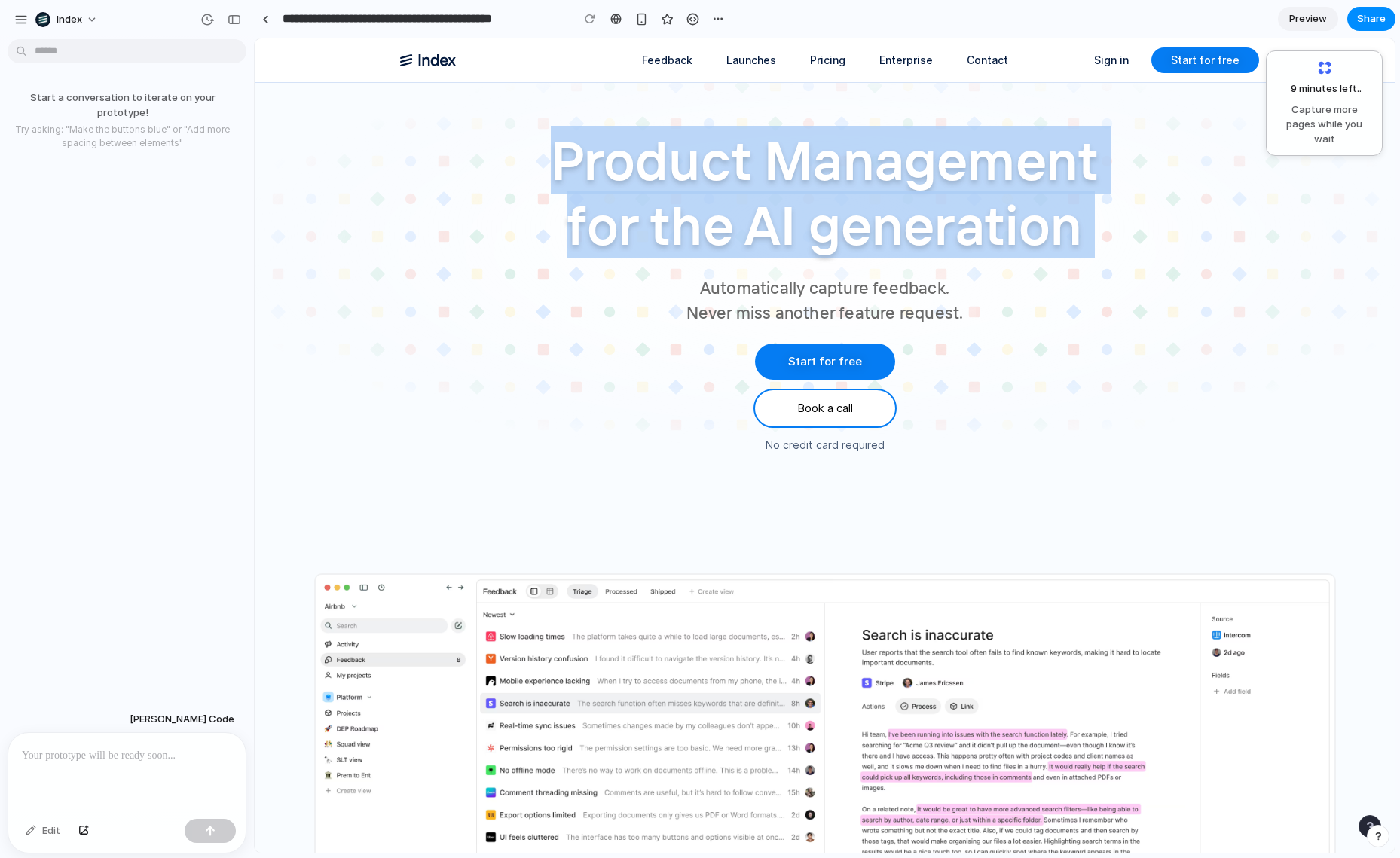
click at [1153, 297] on div "Product Management for the AI generation Automatically capture feedback. Never …" at bounding box center [825, 290] width 868 height 325
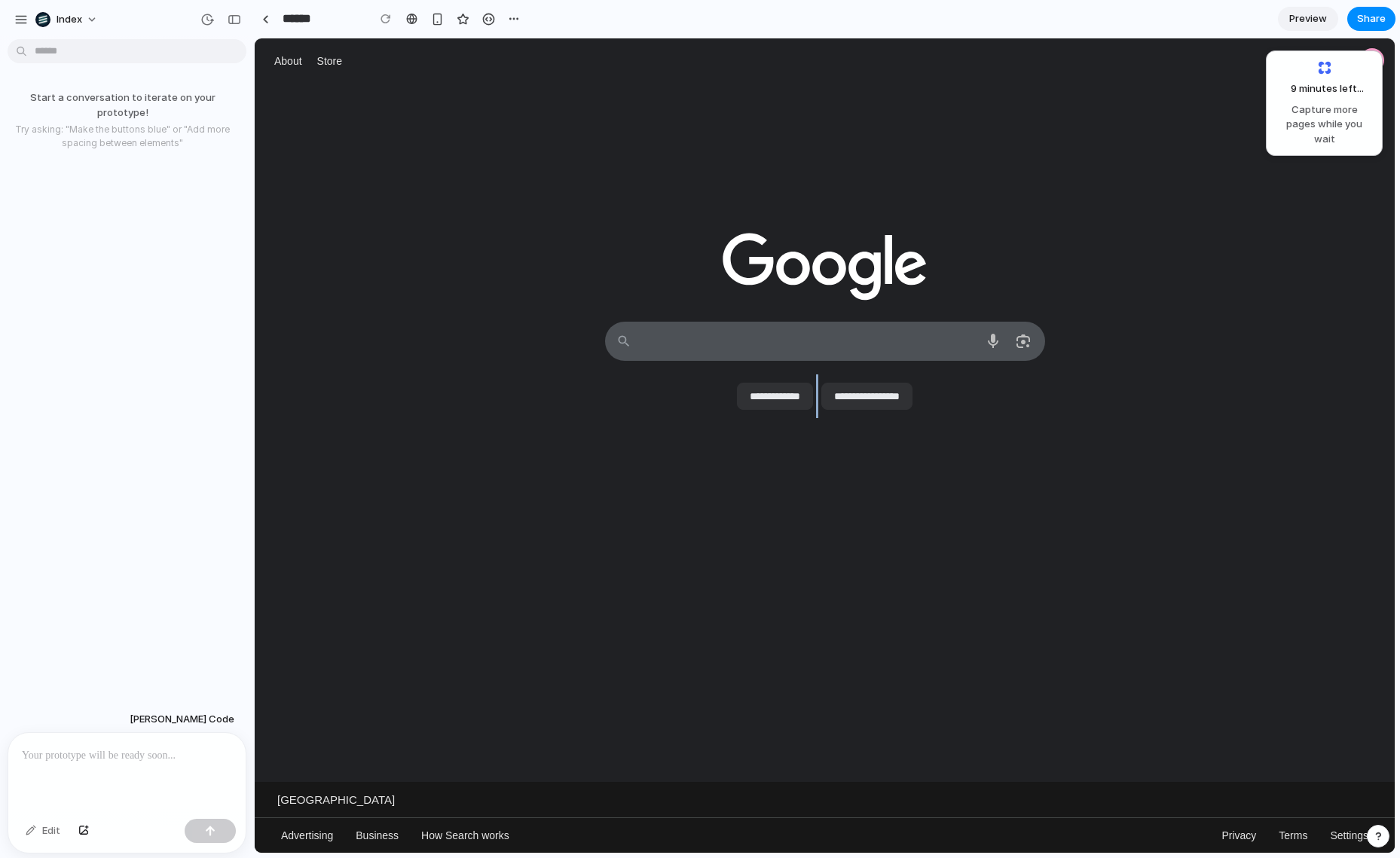
drag, startPoint x: 686, startPoint y: 170, endPoint x: 878, endPoint y: 503, distance: 384.4
click at [878, 495] on div "About Store Gmail Images Something went wrong. Your history wasn't deleted." at bounding box center [824, 446] width 1140 height 815
click at [878, 503] on div at bounding box center [824, 611] width 1140 height 340
drag, startPoint x: 848, startPoint y: 524, endPoint x: 848, endPoint y: 137, distance: 387.0
click at [848, 137] on div "About Store Gmail Images Something went wrong. Your history wasn't deleted." at bounding box center [824, 446] width 1140 height 815
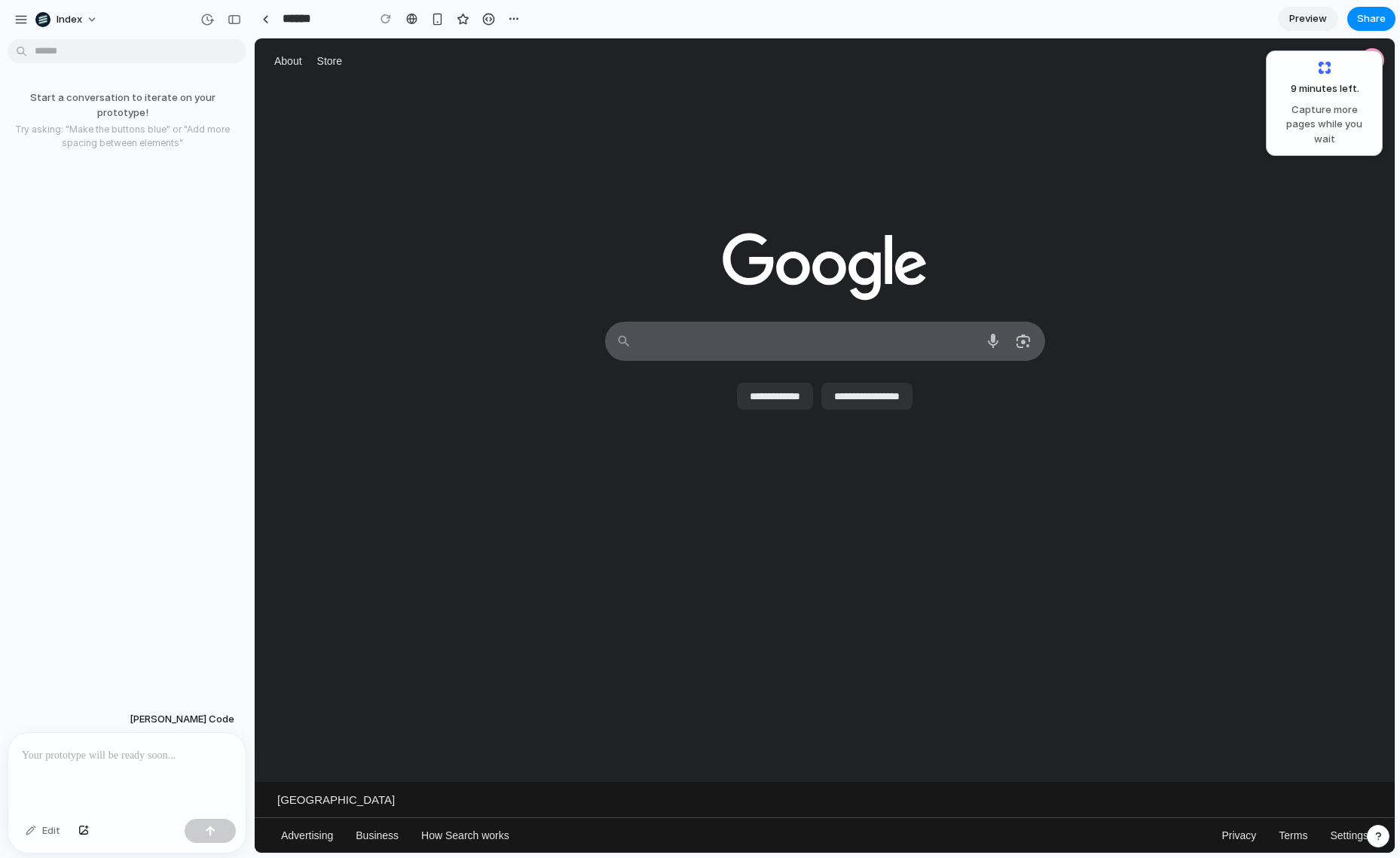
click at [848, 137] on div at bounding box center [824, 192] width 1140 height 218
click at [26, 272] on div "Start a conversation to iterate on your prototype! Try asking: "Make the button…" at bounding box center [122, 375] width 245 height 661
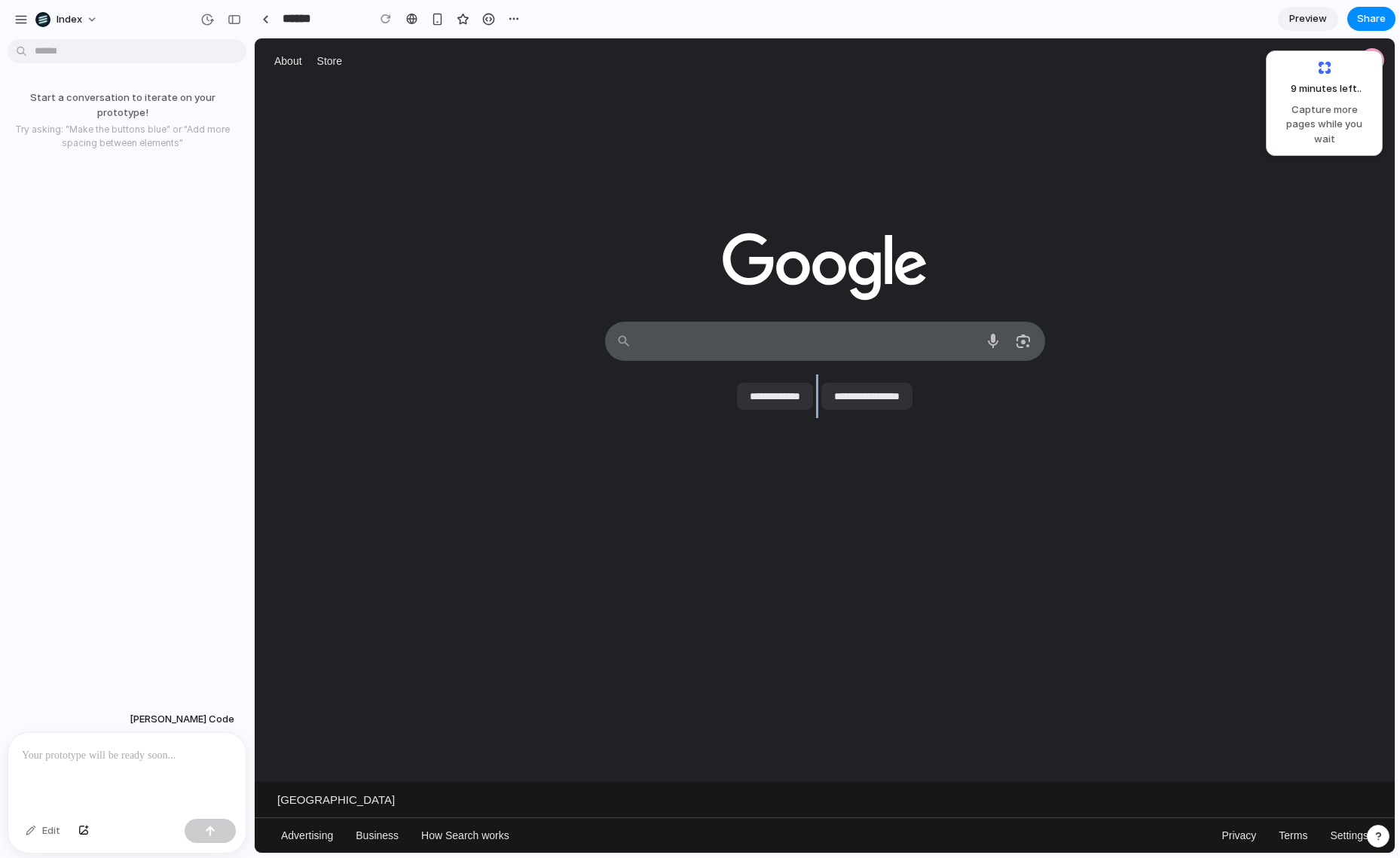
drag, startPoint x: 823, startPoint y: 180, endPoint x: 822, endPoint y: 548, distance: 368.0
click at [822, 548] on div "About Store Gmail Images Something went wrong. Your history wasn't deleted." at bounding box center [824, 446] width 1140 height 815
click at [822, 548] on div at bounding box center [824, 611] width 1140 height 340
click at [819, 554] on div at bounding box center [824, 611] width 1140 height 340
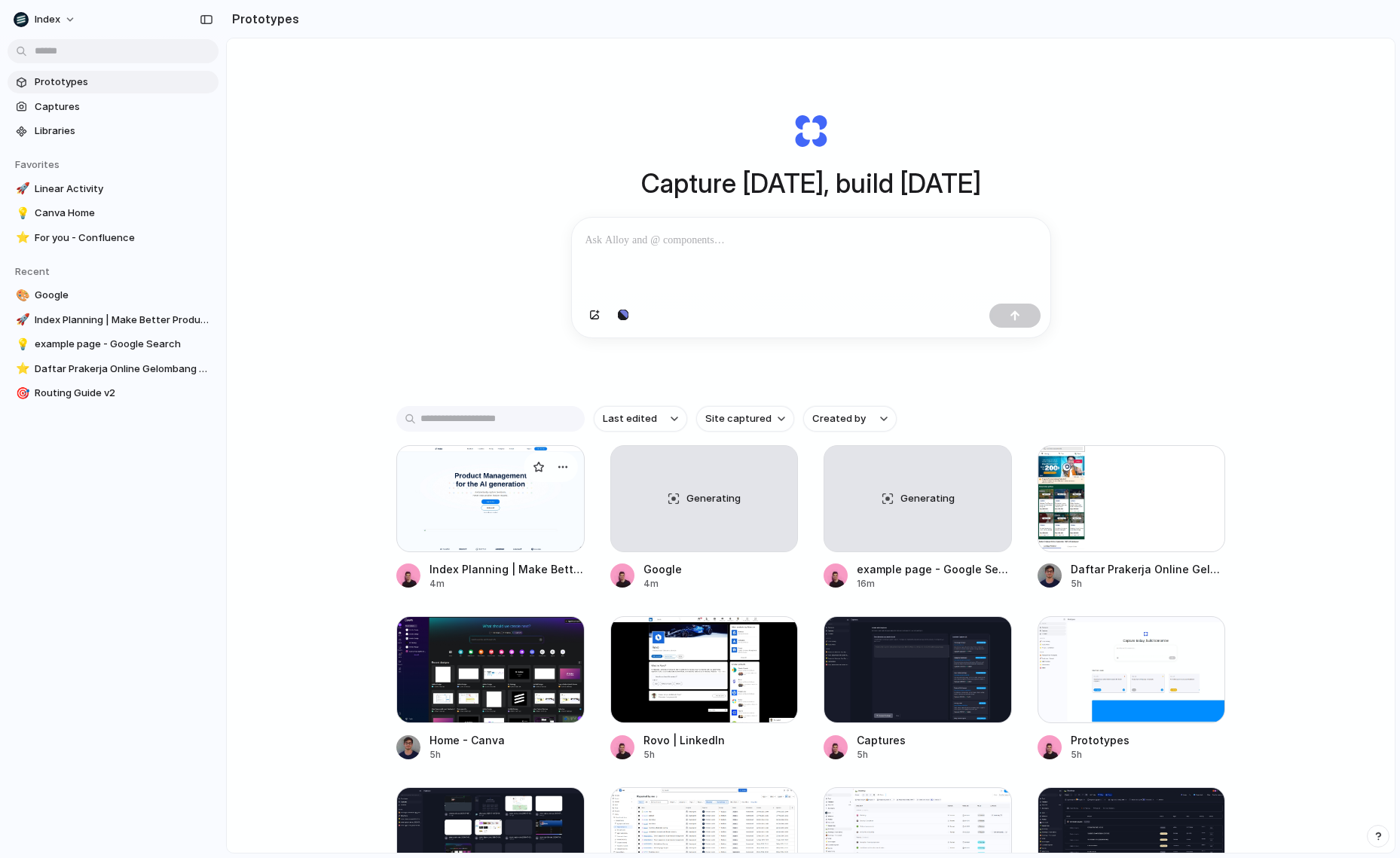
click at [450, 533] on div at bounding box center [490, 499] width 188 height 107
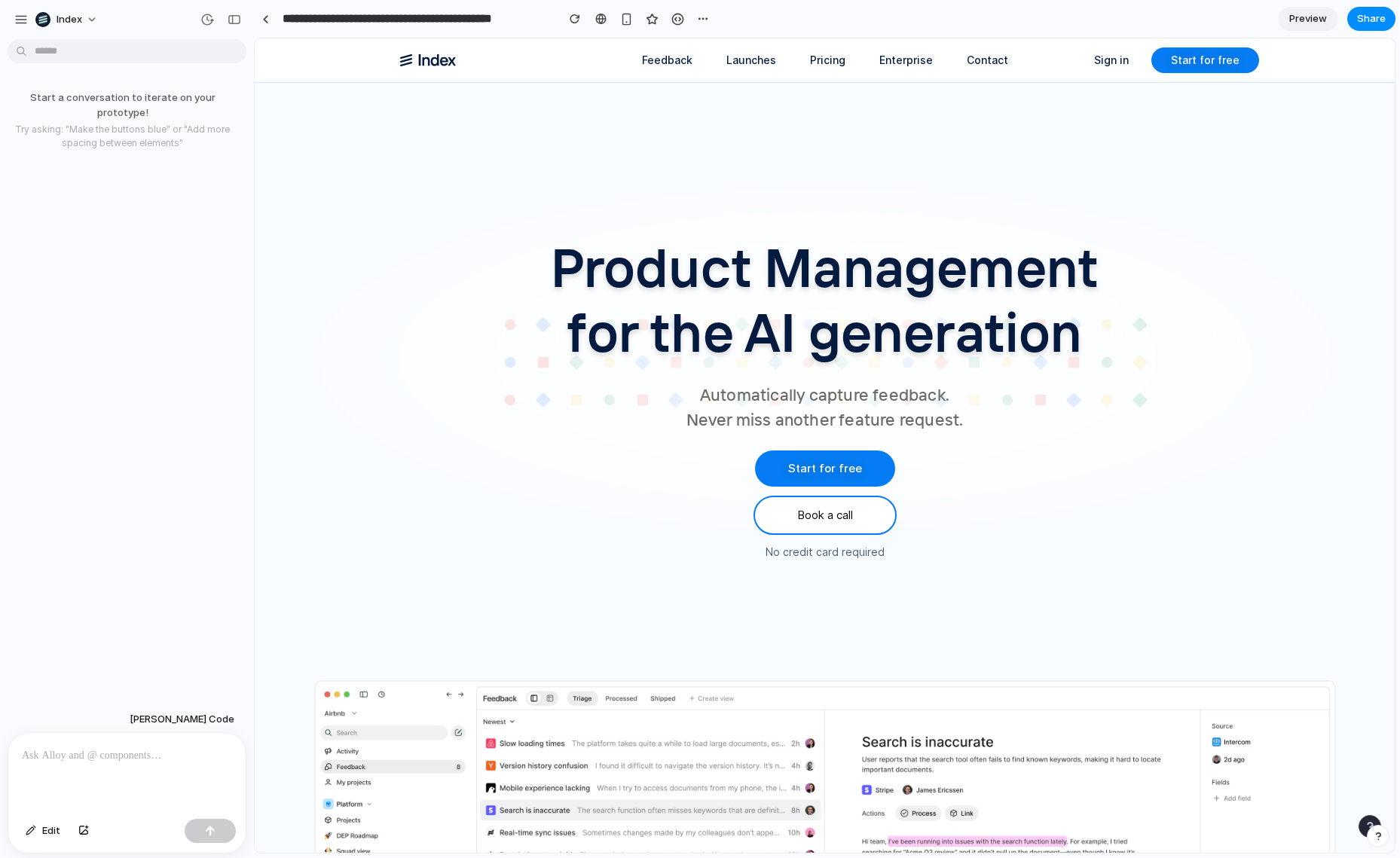
click at [939, 286] on h1 "Product Management for the AI generation" at bounding box center [825, 299] width 868 height 130
drag, startPoint x: 799, startPoint y: 284, endPoint x: 803, endPoint y: 607, distance: 323.0
click at [803, 607] on div at bounding box center [825, 362] width 1302 height 527
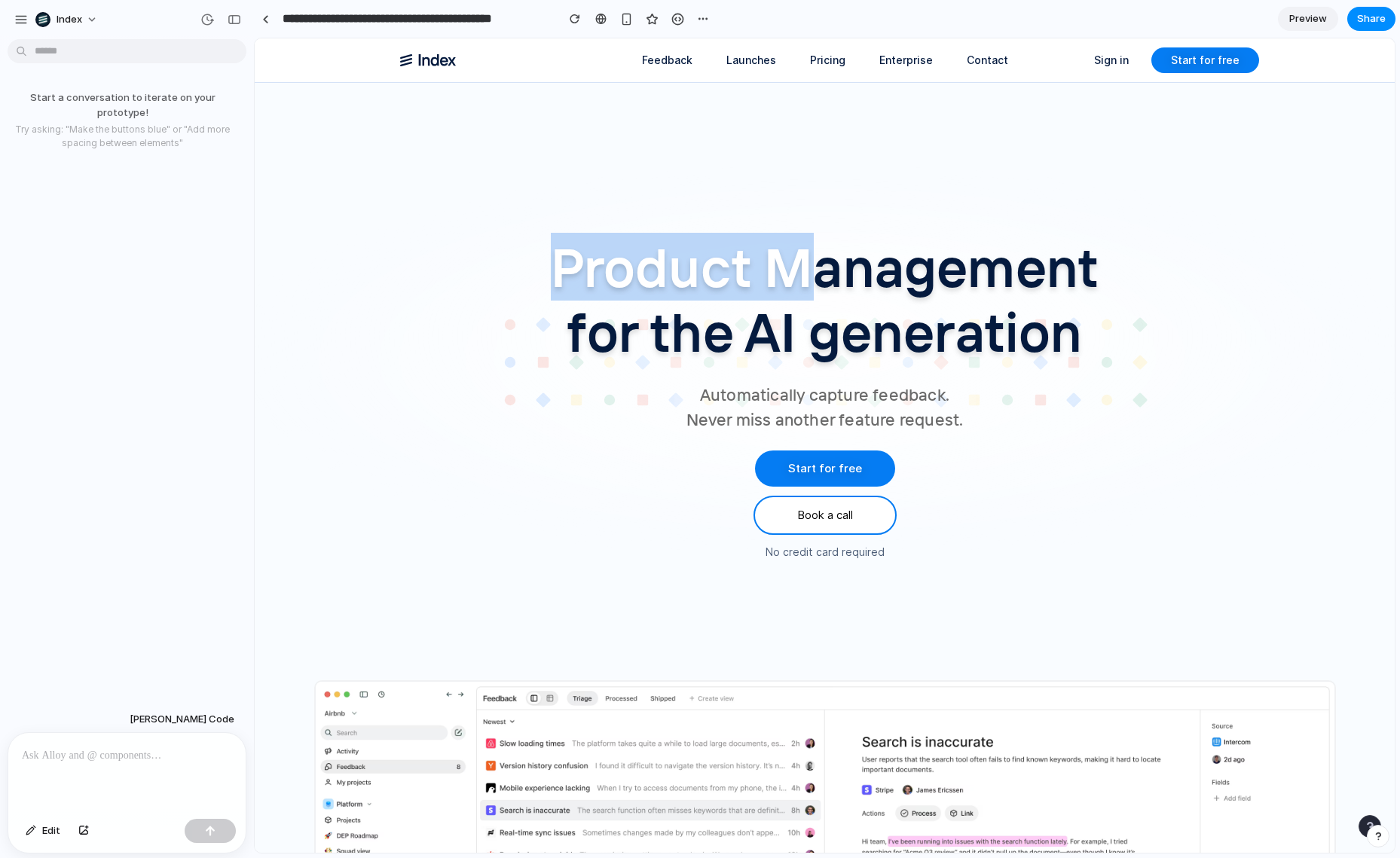
drag, startPoint x: 828, startPoint y: 633, endPoint x: 821, endPoint y: 251, distance: 382.1
click at [821, 251] on section "Product Management for the AI generation Automatically capture feedback. Never …" at bounding box center [825, 674] width 868 height 1077
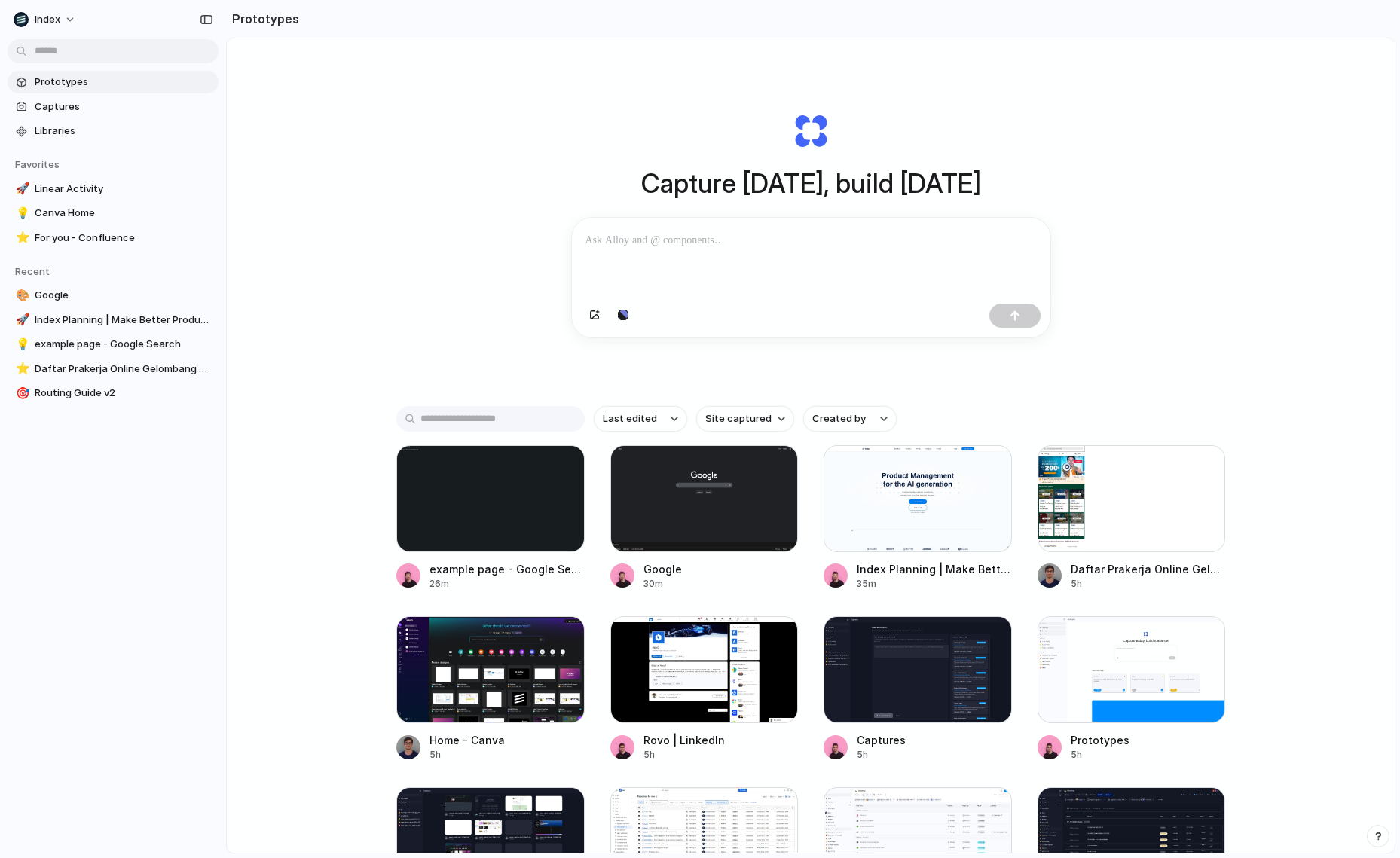
click at [456, 217] on div "Capture [DATE], build [DATE] Clone web app Clone screenshot Start from existing…" at bounding box center [811, 485] width 1168 height 894
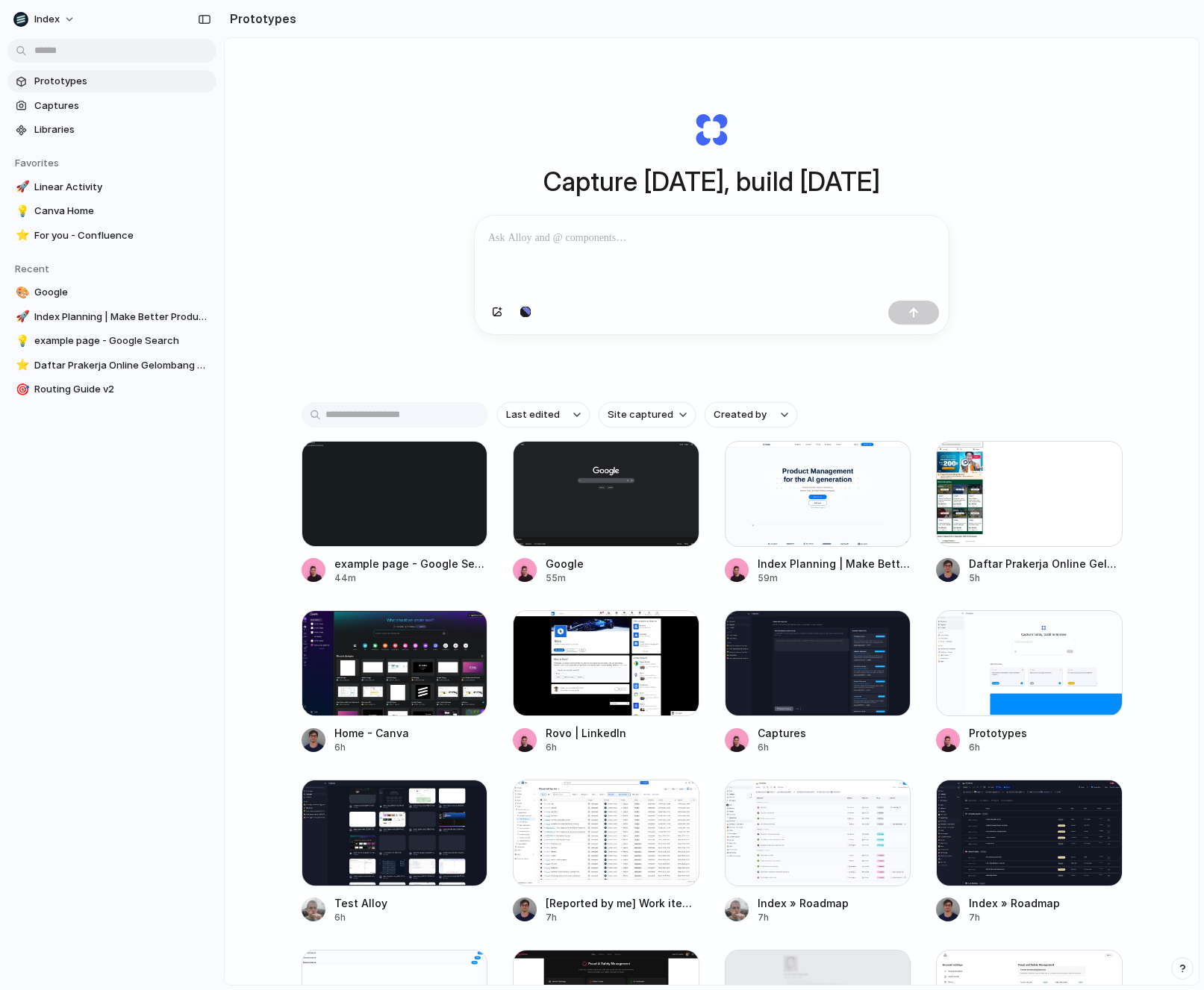
click at [992, 221] on div "Capture [DATE], build [DATE] Clone web app Clone screenshot Start from existing…" at bounding box center [712, 223] width 597 height 334
